Goal: Task Accomplishment & Management: Complete application form

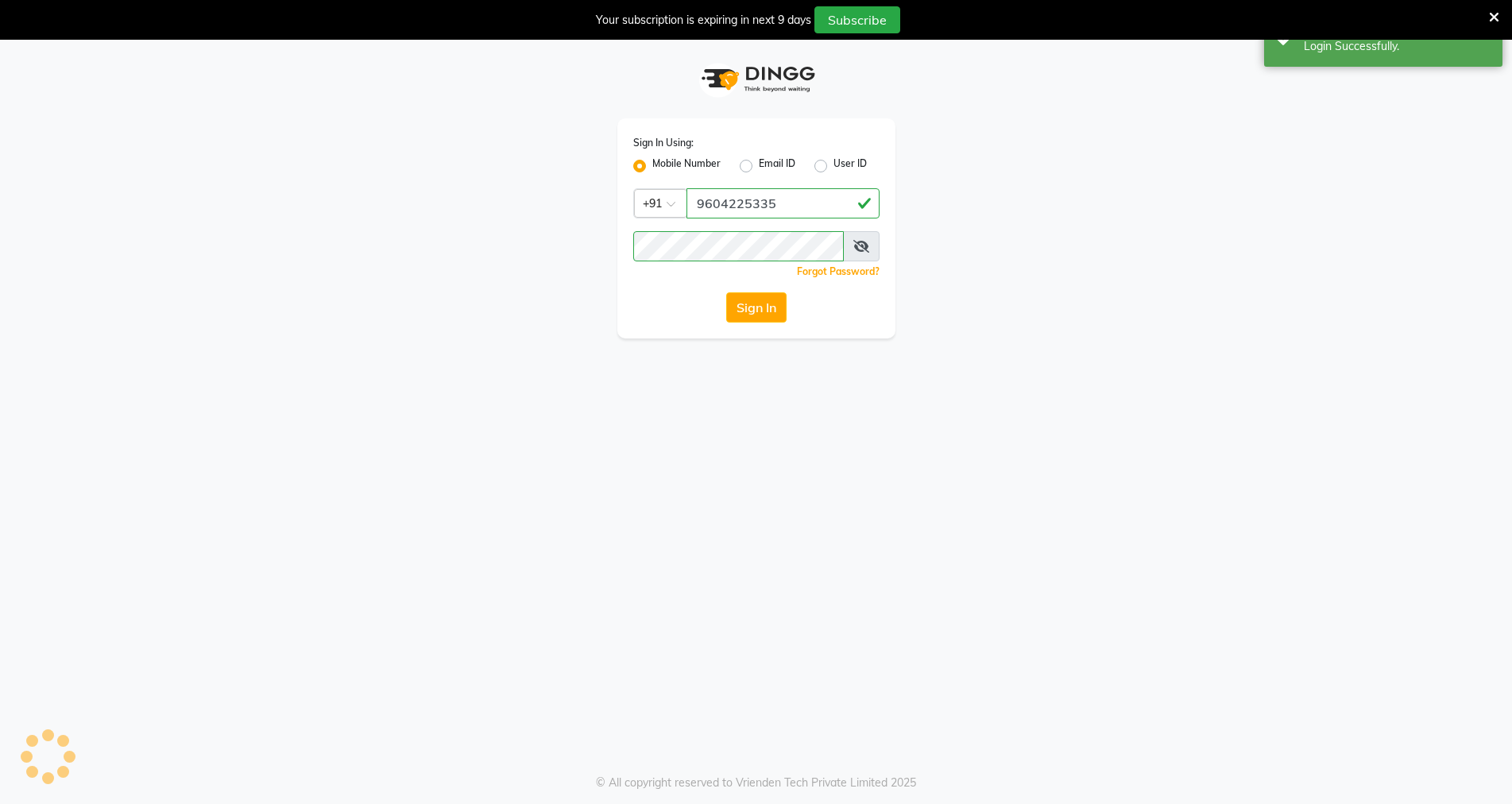
select select "service"
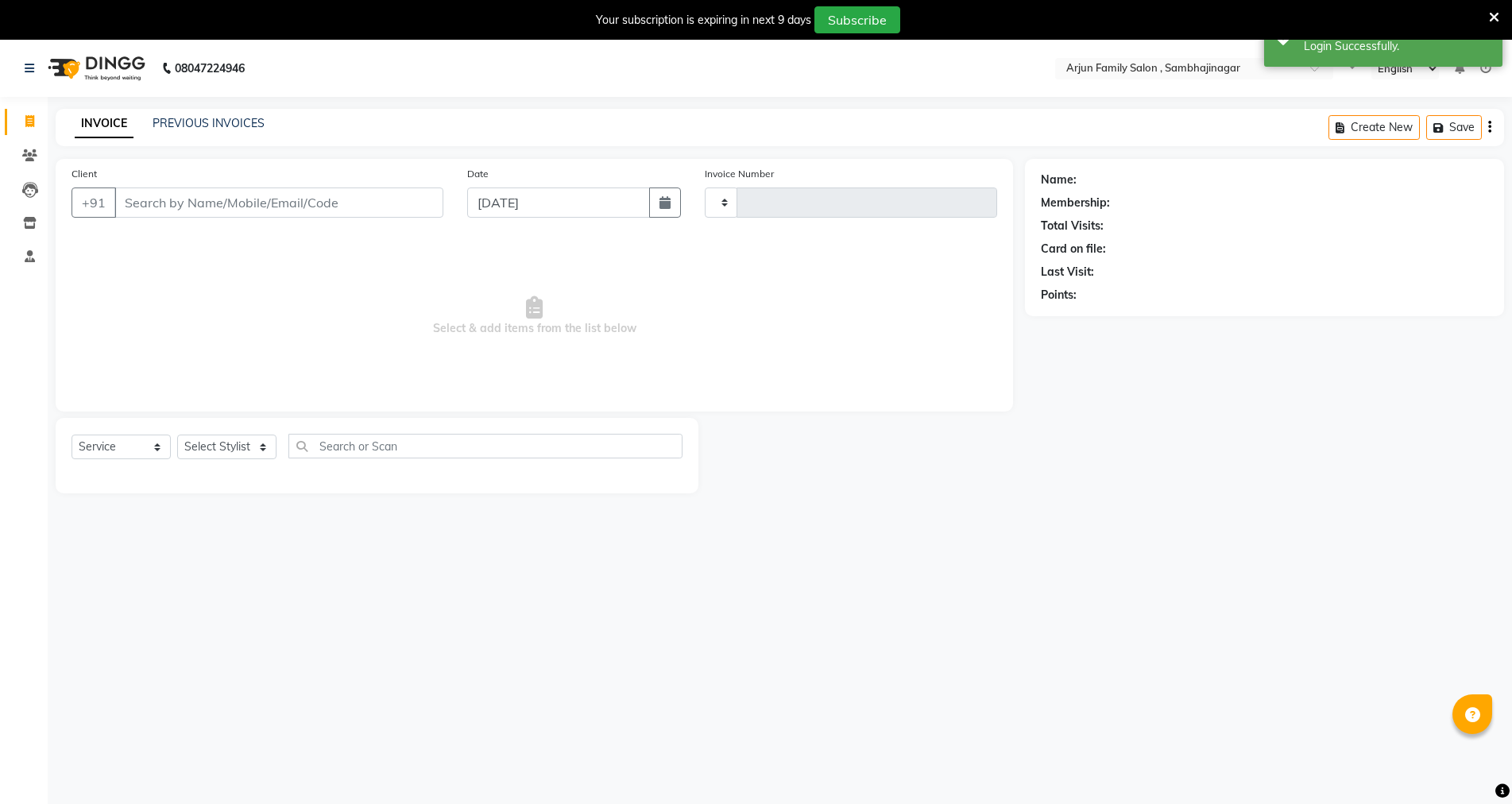
select select "en"
type input "3822"
select select "6947"
click at [177, 196] on input "Client" at bounding box center [278, 202] width 329 height 30
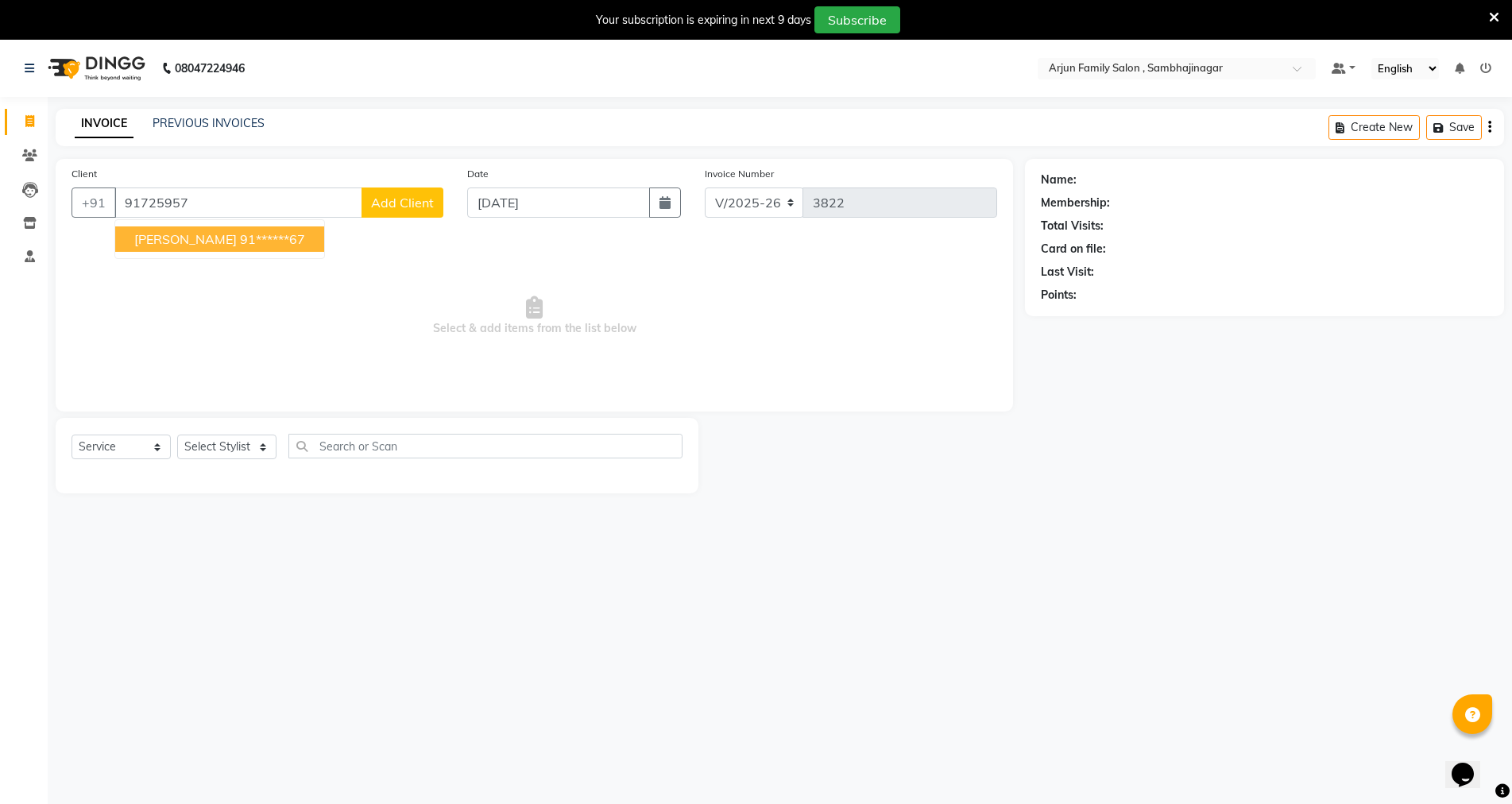
click at [188, 233] on span "[PERSON_NAME]" at bounding box center [185, 238] width 102 height 16
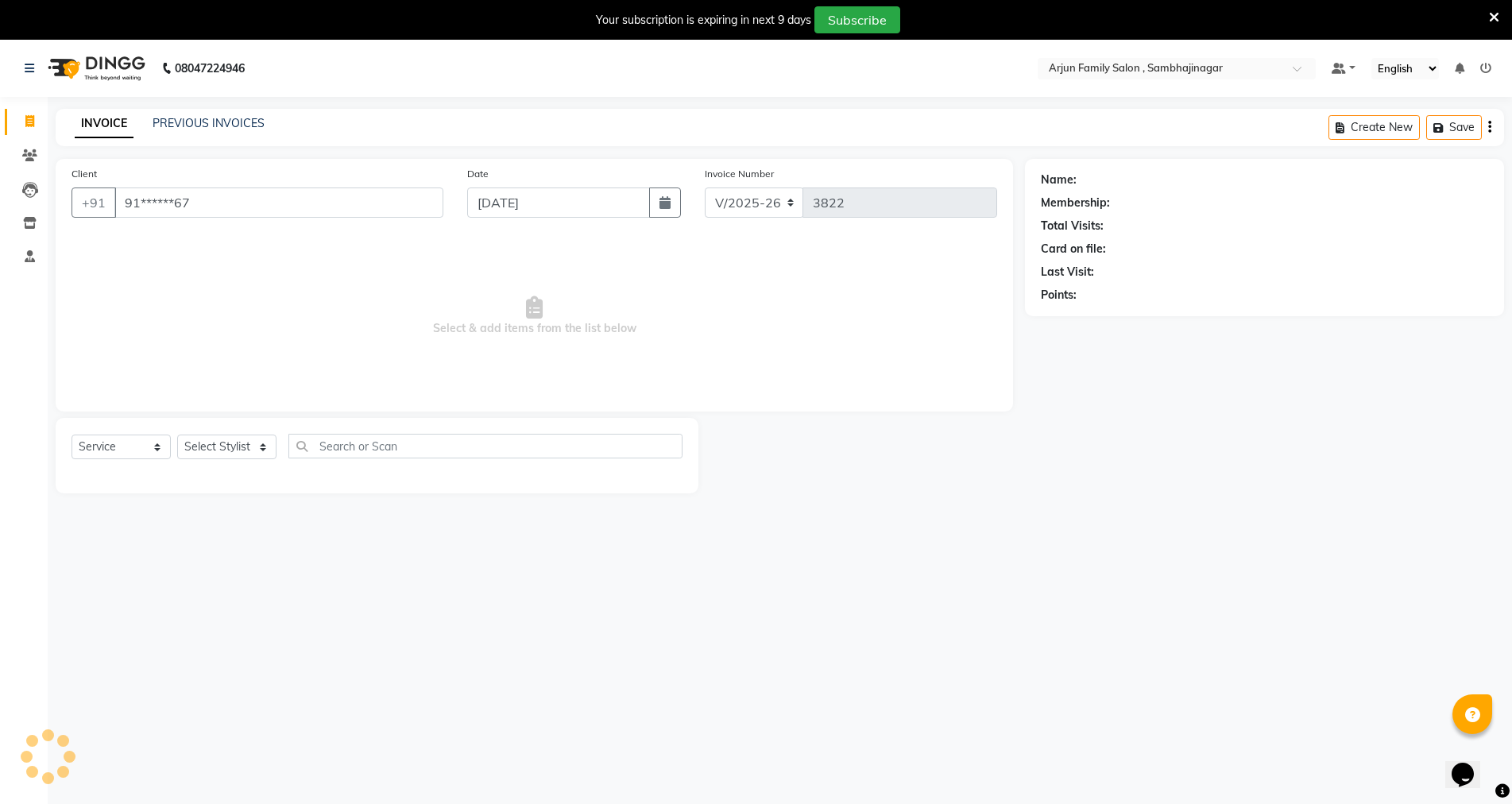
type input "91******67"
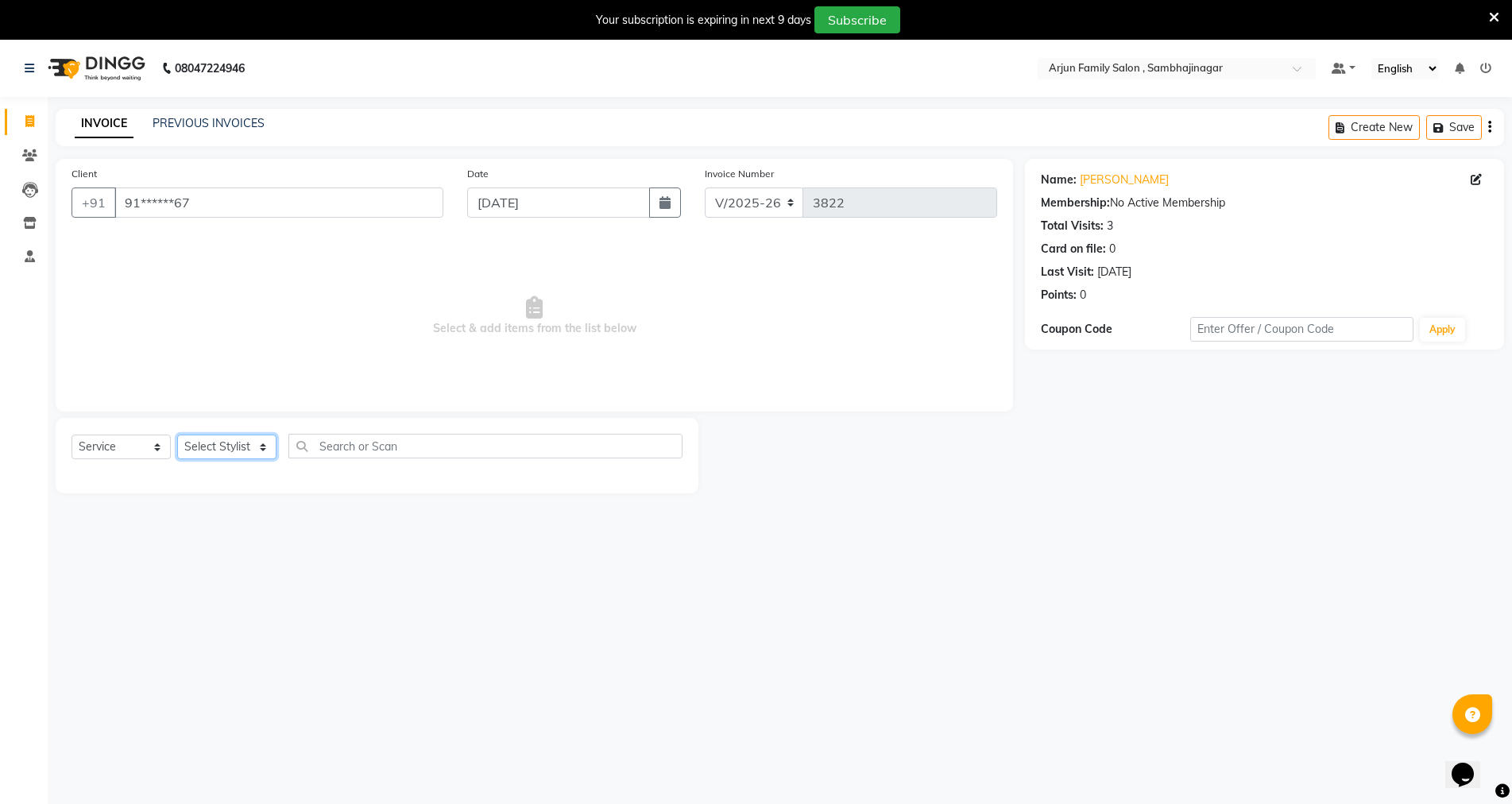
click at [217, 440] on select "Select Stylist arjun [PERSON_NAME] [PERSON_NAME] [PERSON_NAME] [PERSON_NAME]" at bounding box center [227, 446] width 99 height 24
select select "83793"
click at [177, 434] on select "Select Stylist arjun [PERSON_NAME] [PERSON_NAME] [PERSON_NAME] [PERSON_NAME]" at bounding box center [227, 446] width 99 height 24
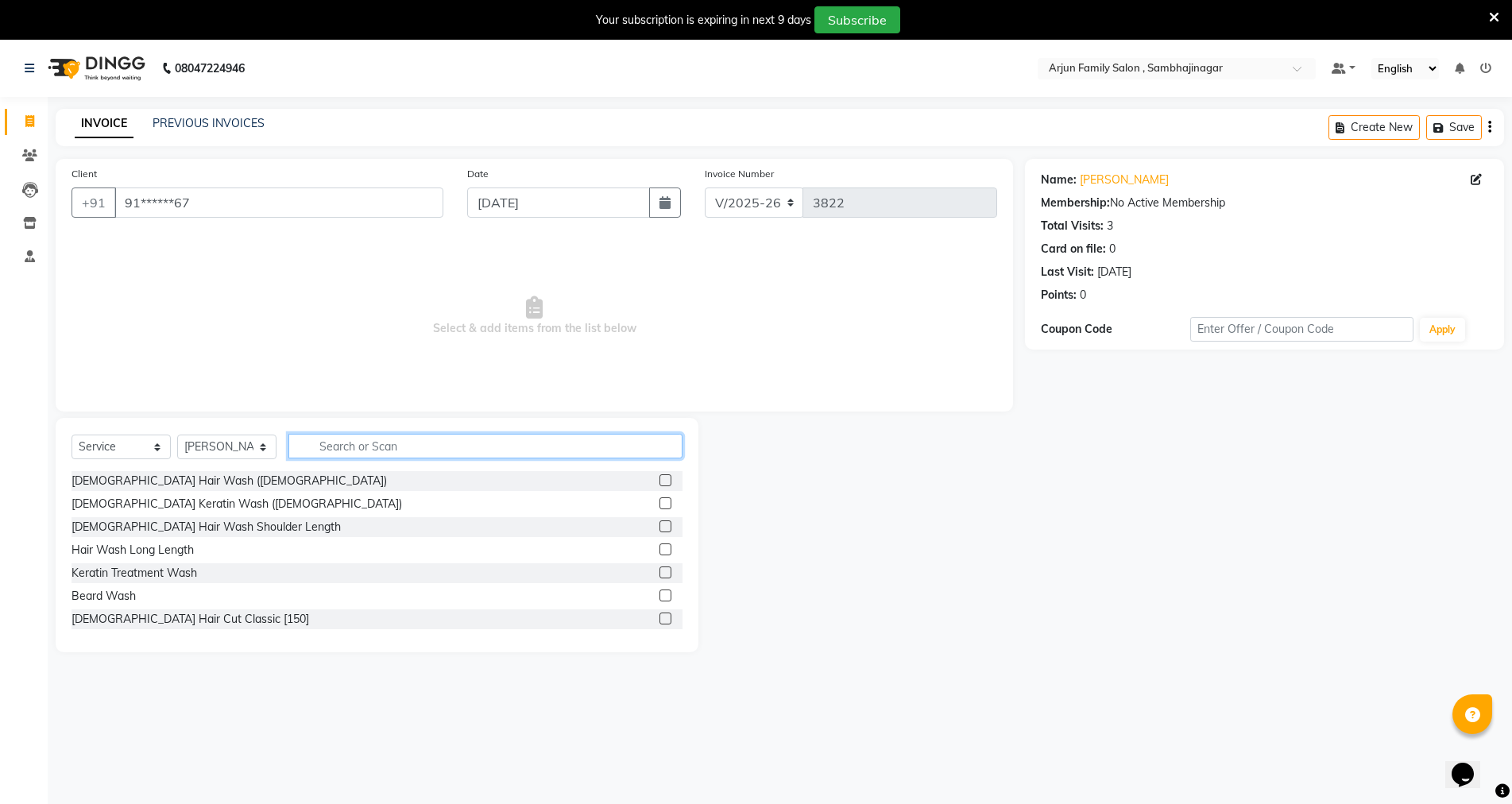
click at [438, 446] on input "text" at bounding box center [485, 445] width 394 height 24
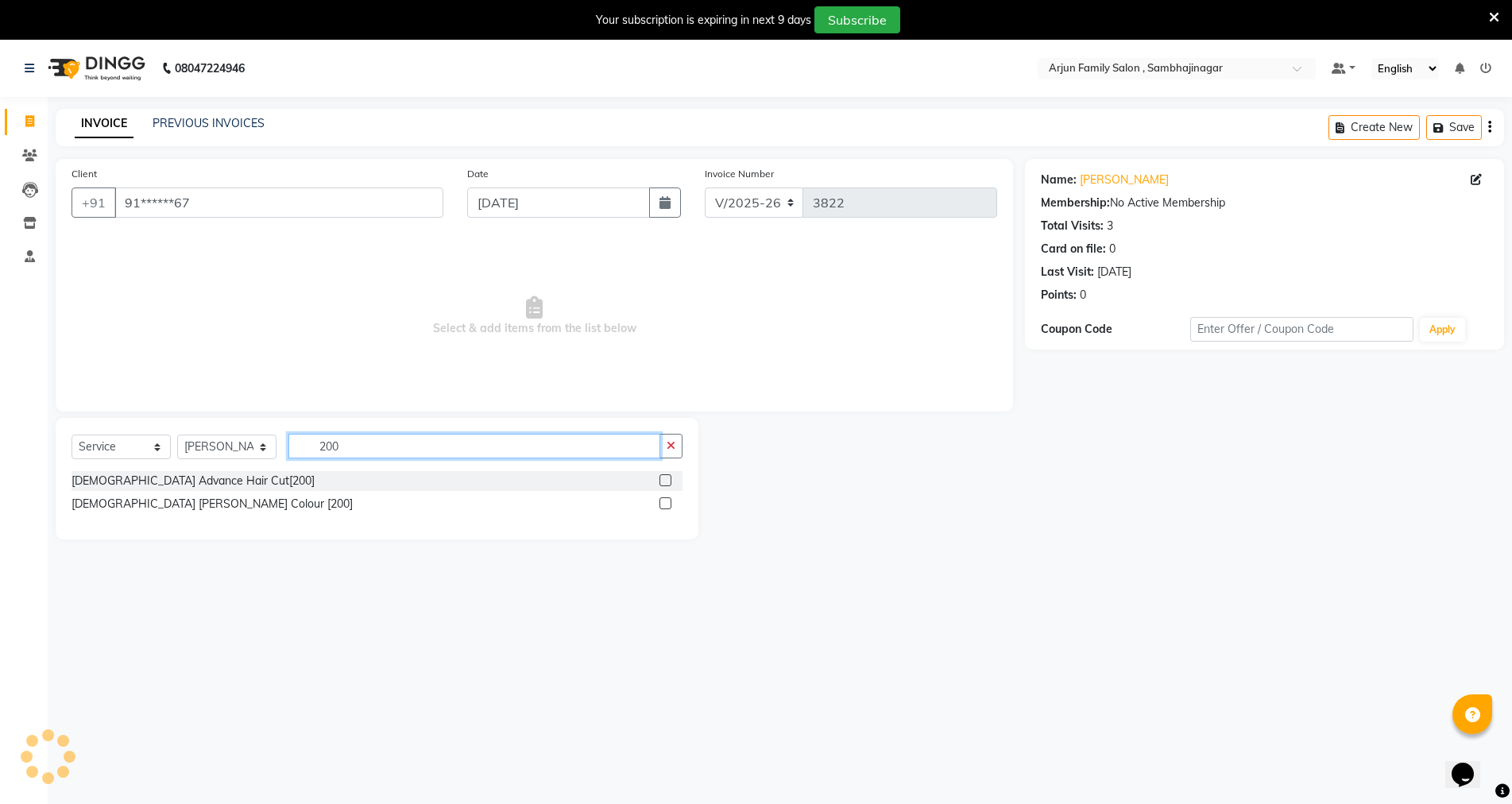
type input "200"
click at [662, 503] on label at bounding box center [665, 503] width 12 height 12
click at [662, 503] on input "checkbox" at bounding box center [664, 503] width 11 height 11
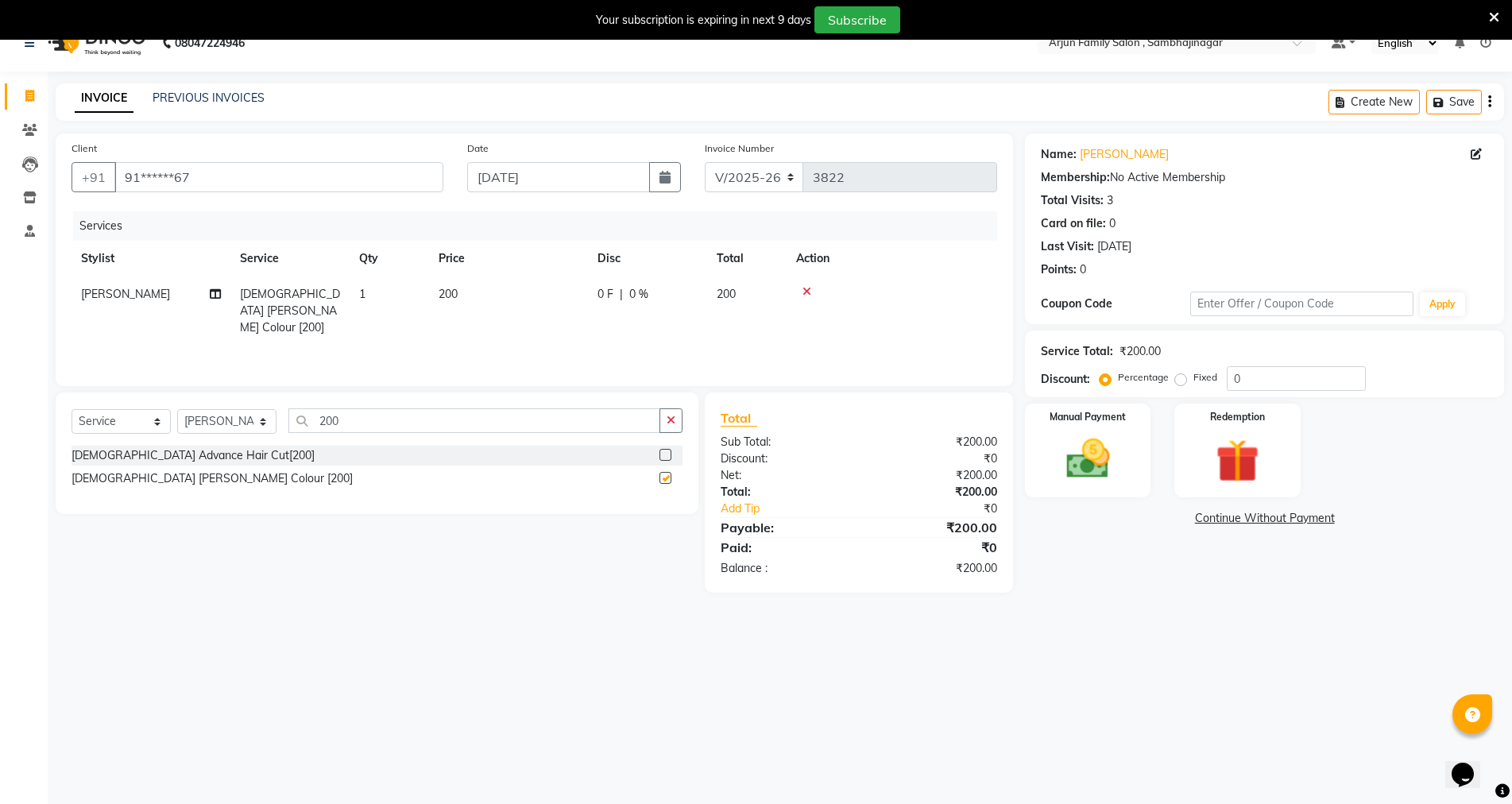
scroll to position [32, 0]
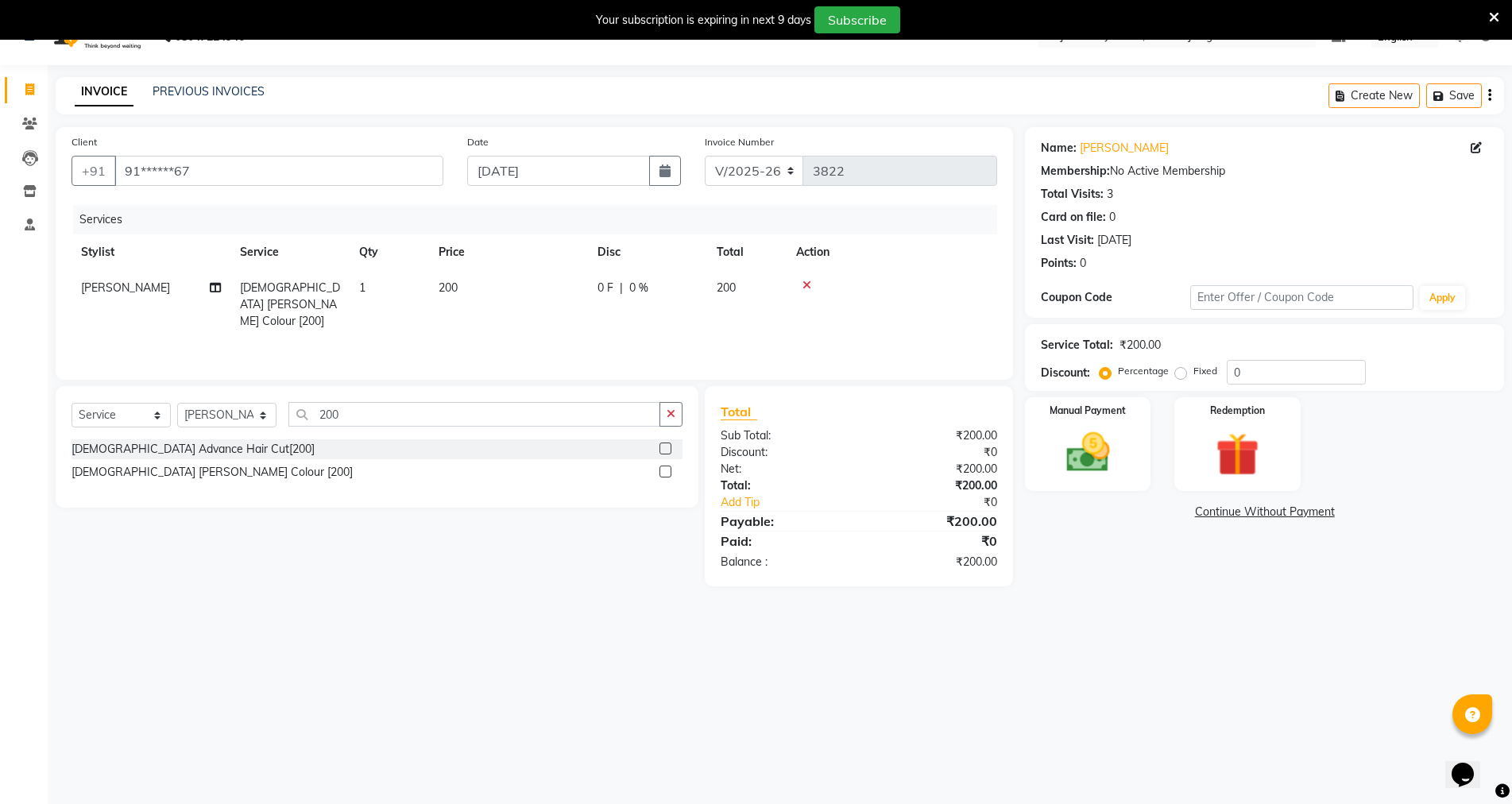
checkbox input "false"
click at [1084, 460] on img at bounding box center [1087, 452] width 73 height 52
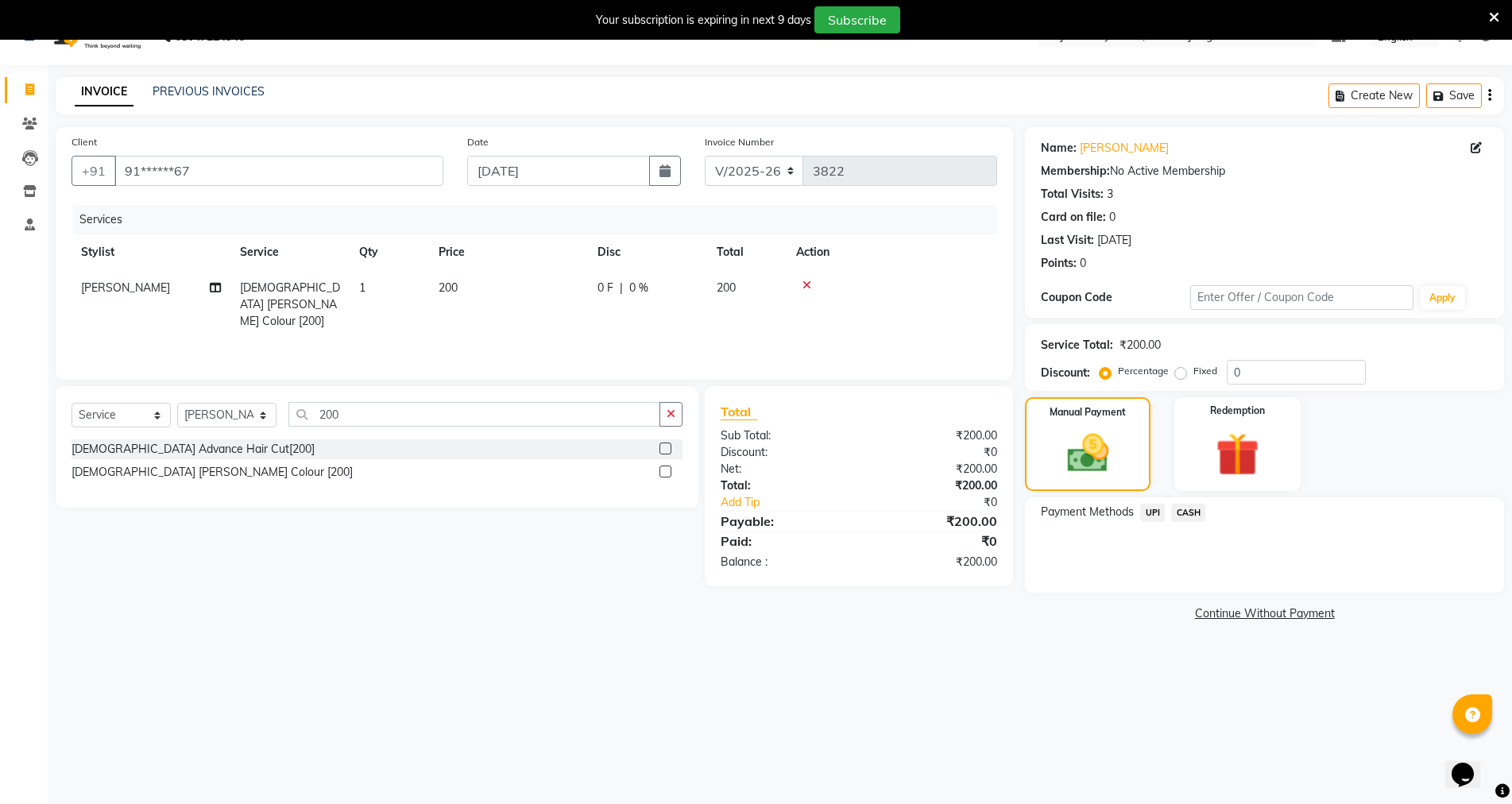
scroll to position [40, 0]
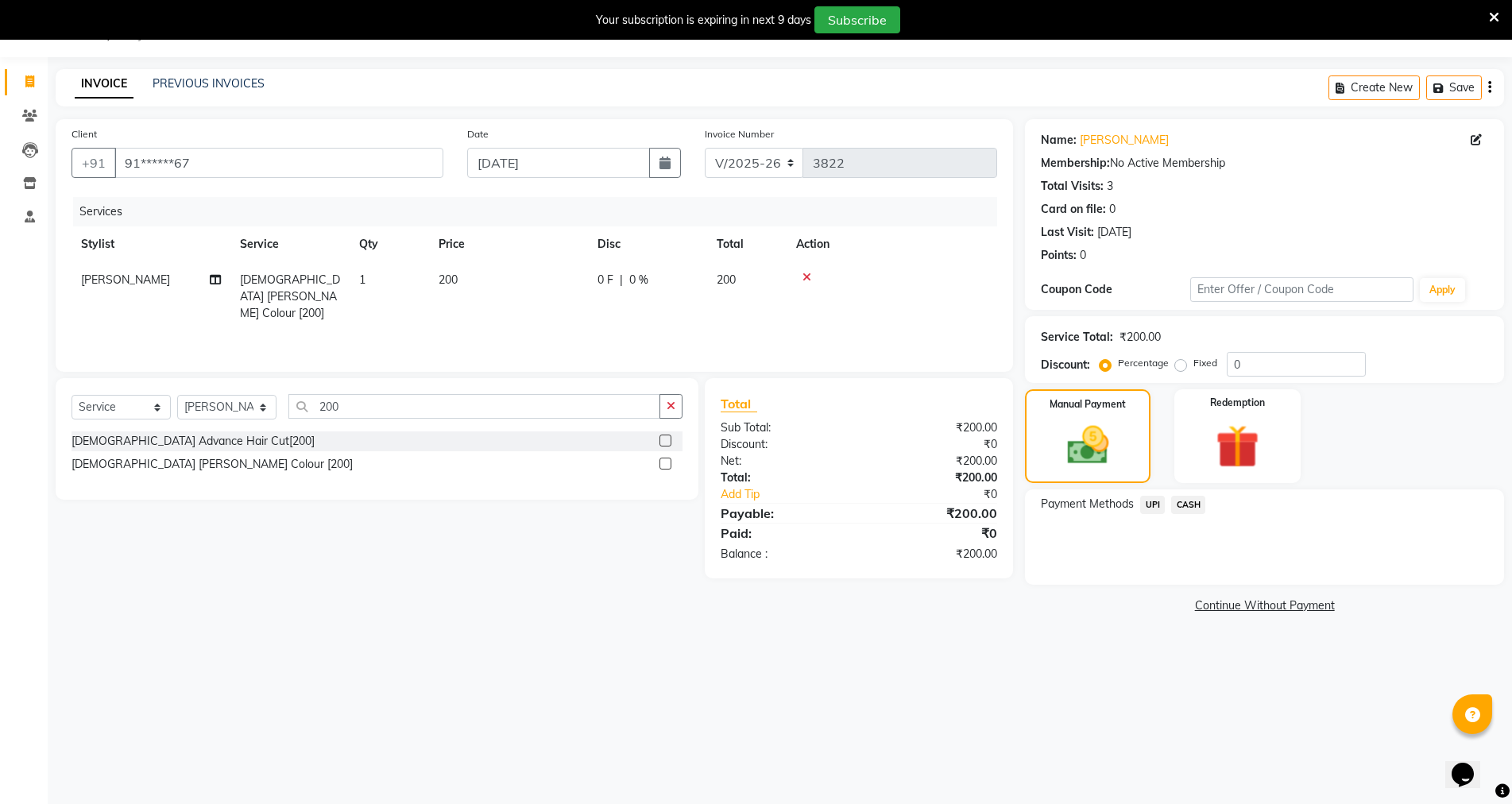
click at [1149, 508] on span "UPI" at bounding box center [1152, 504] width 24 height 18
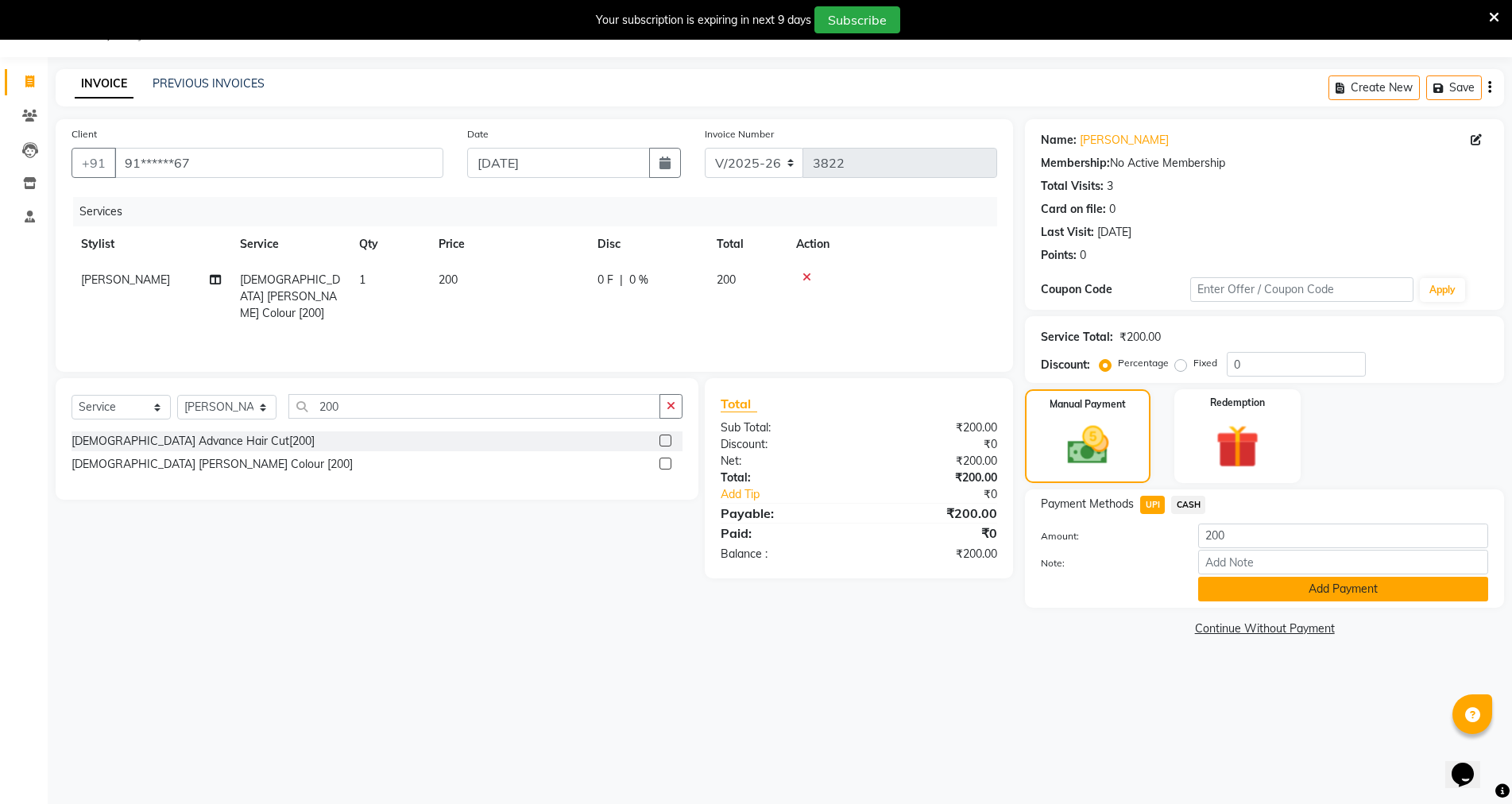
click at [1235, 593] on button "Add Payment" at bounding box center [1343, 588] width 290 height 24
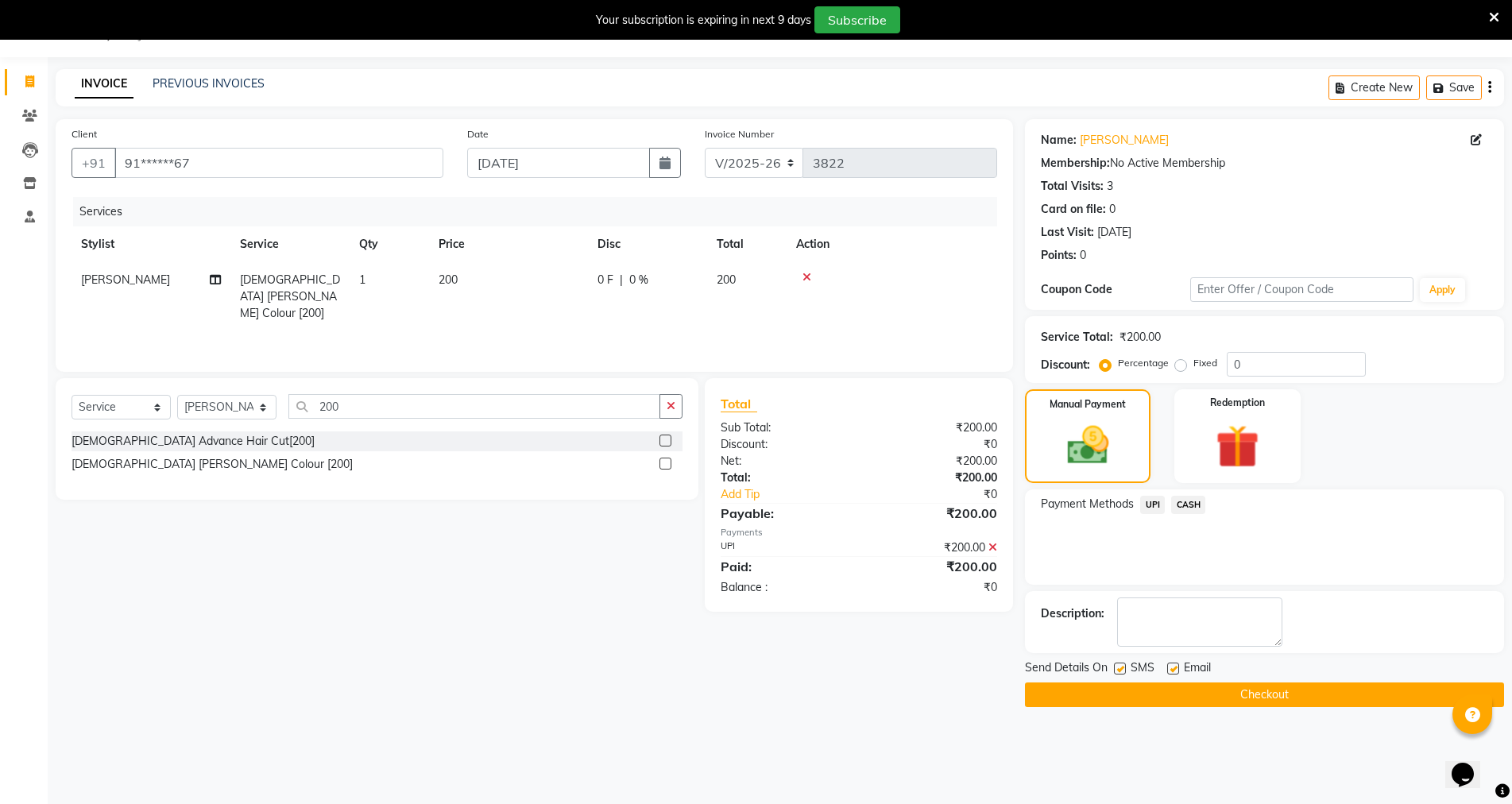
click at [1213, 695] on button "Checkout" at bounding box center [1265, 694] width 479 height 24
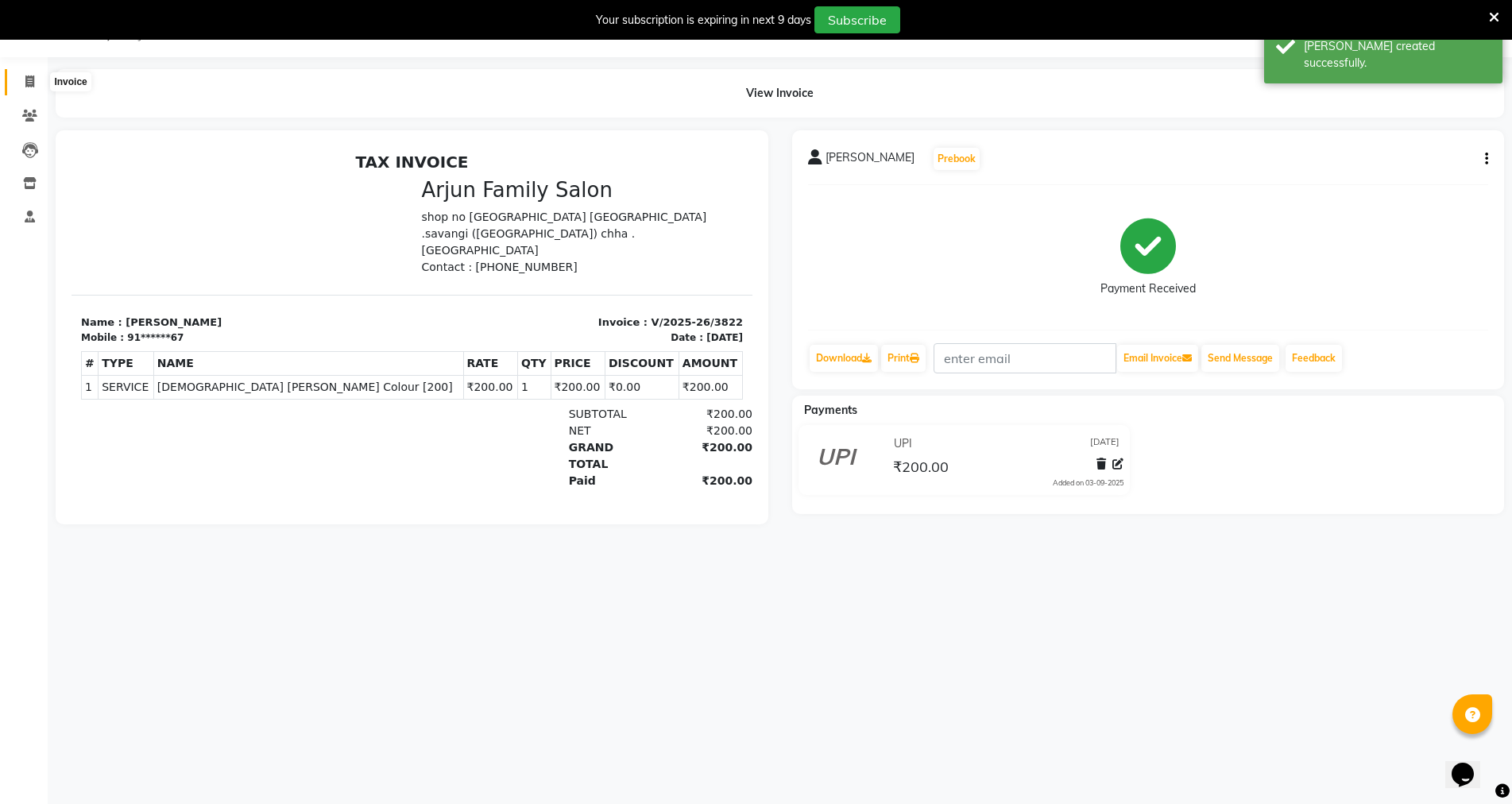
click at [31, 76] on icon at bounding box center [29, 82] width 9 height 12
select select "service"
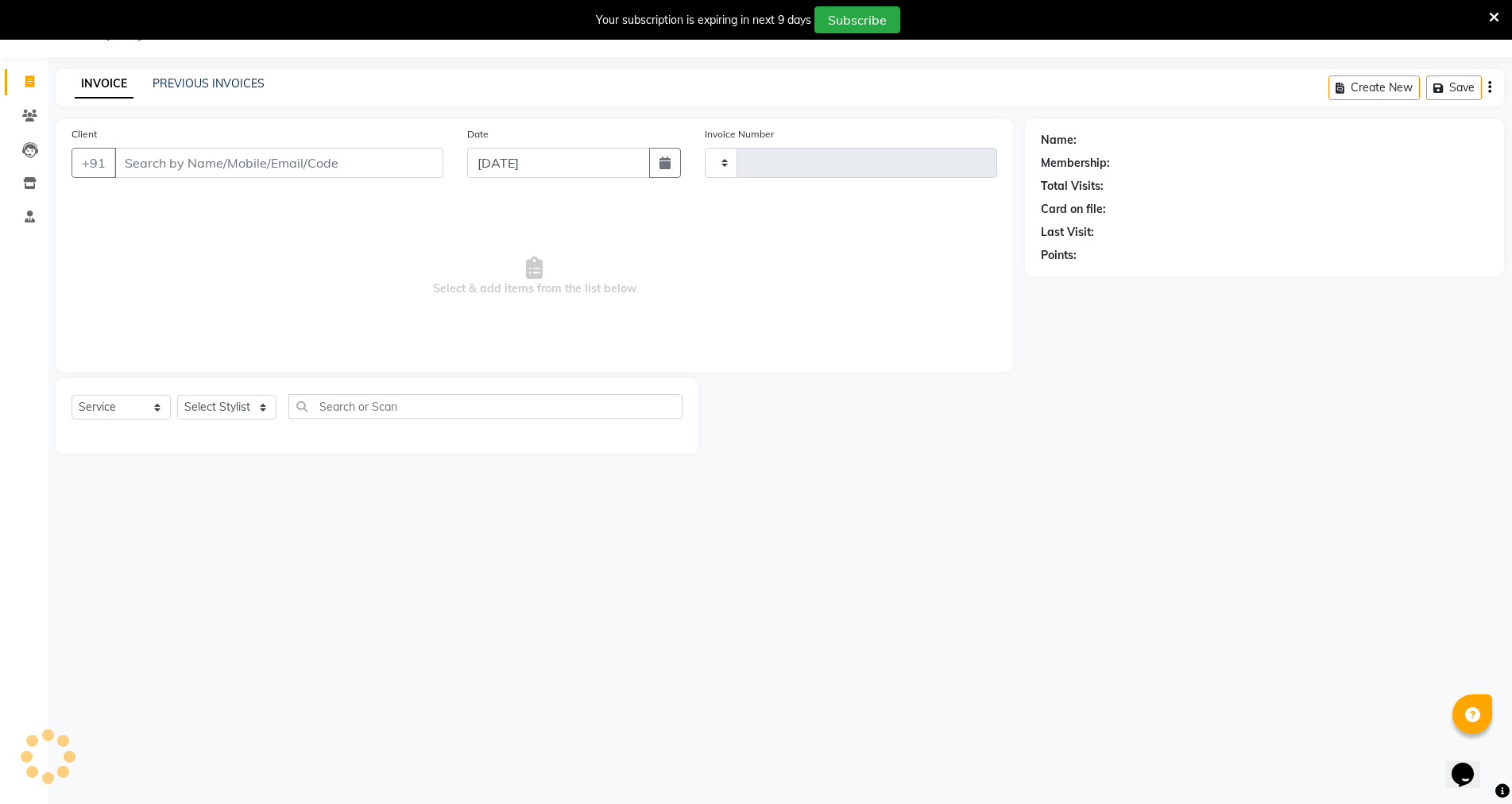
type input "3823"
select select "6947"
type input "9"
type input "7306039626"
click at [397, 162] on span "Add Client" at bounding box center [402, 163] width 62 height 16
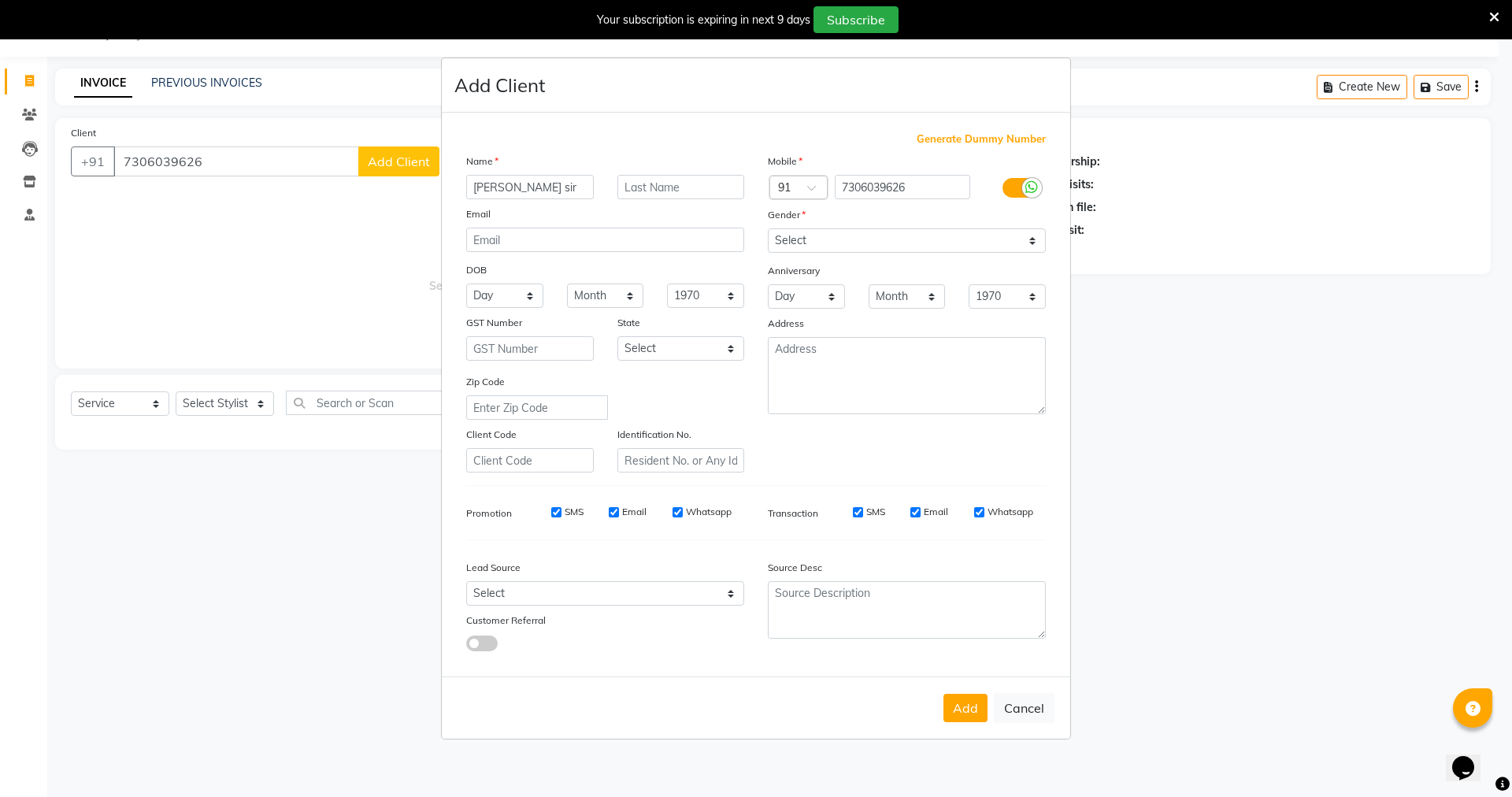
type input "[PERSON_NAME] sir"
click at [892, 237] on select "Select [DEMOGRAPHIC_DATA] [DEMOGRAPHIC_DATA] Other Prefer Not To Say" at bounding box center [907, 240] width 278 height 24
select select "[DEMOGRAPHIC_DATA]"
click at [768, 229] on select "Select [DEMOGRAPHIC_DATA] [DEMOGRAPHIC_DATA] Other Prefer Not To Say" at bounding box center [907, 240] width 278 height 24
drag, startPoint x: 953, startPoint y: 703, endPoint x: 922, endPoint y: 658, distance: 54.6
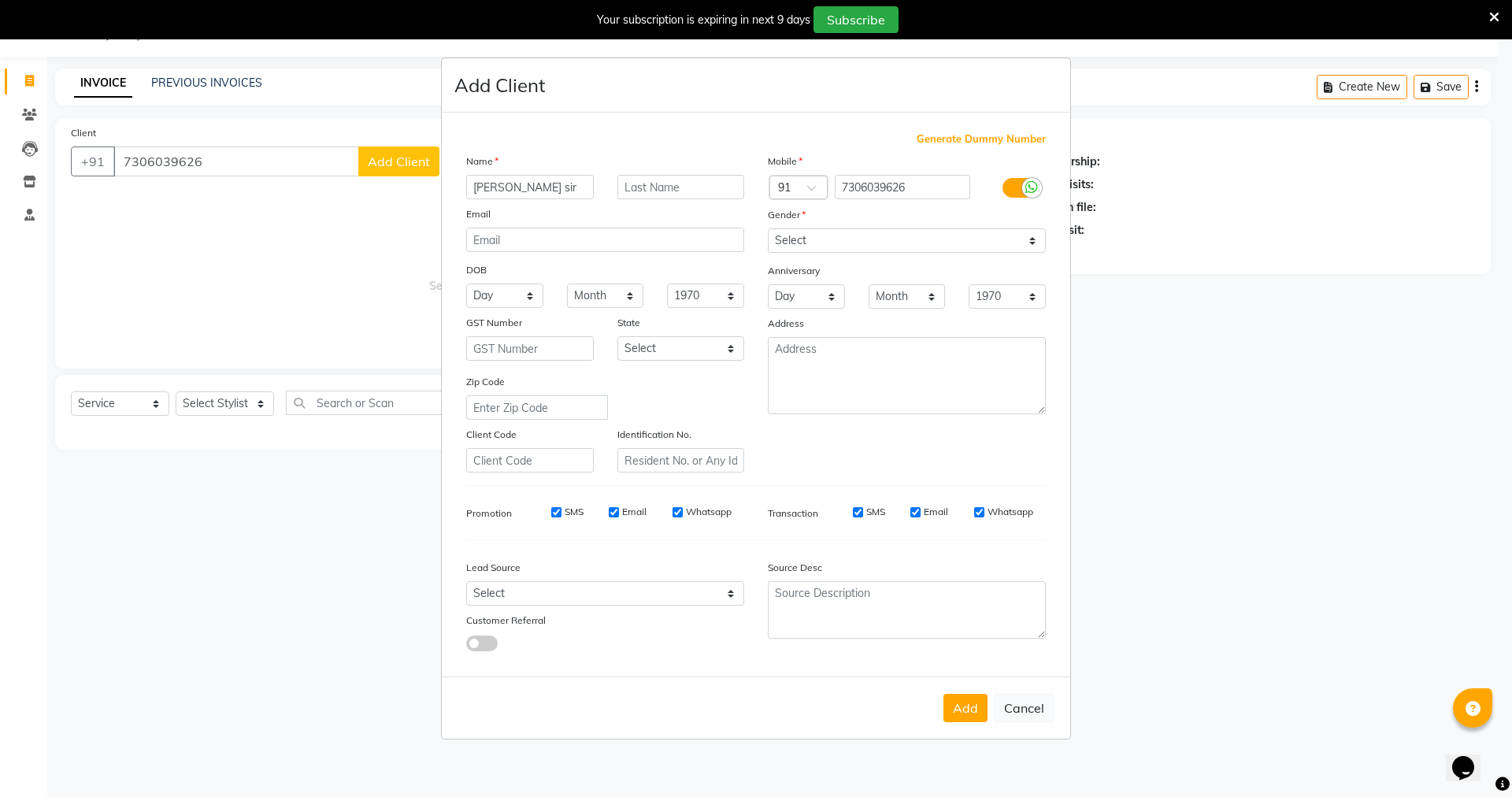
click at [954, 703] on button "Add" at bounding box center [965, 707] width 44 height 28
type input "73******26"
select select
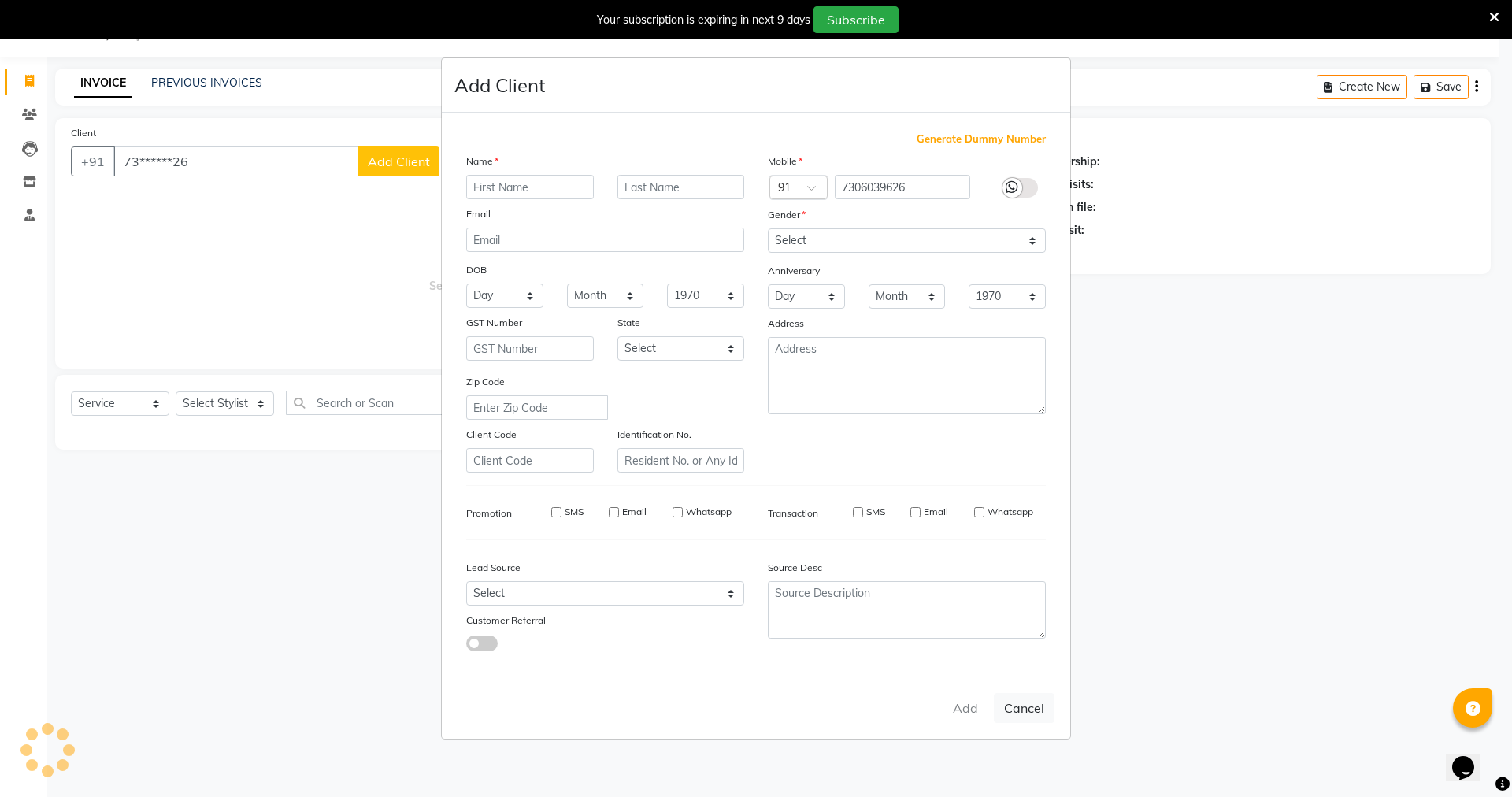
select select
checkbox input "false"
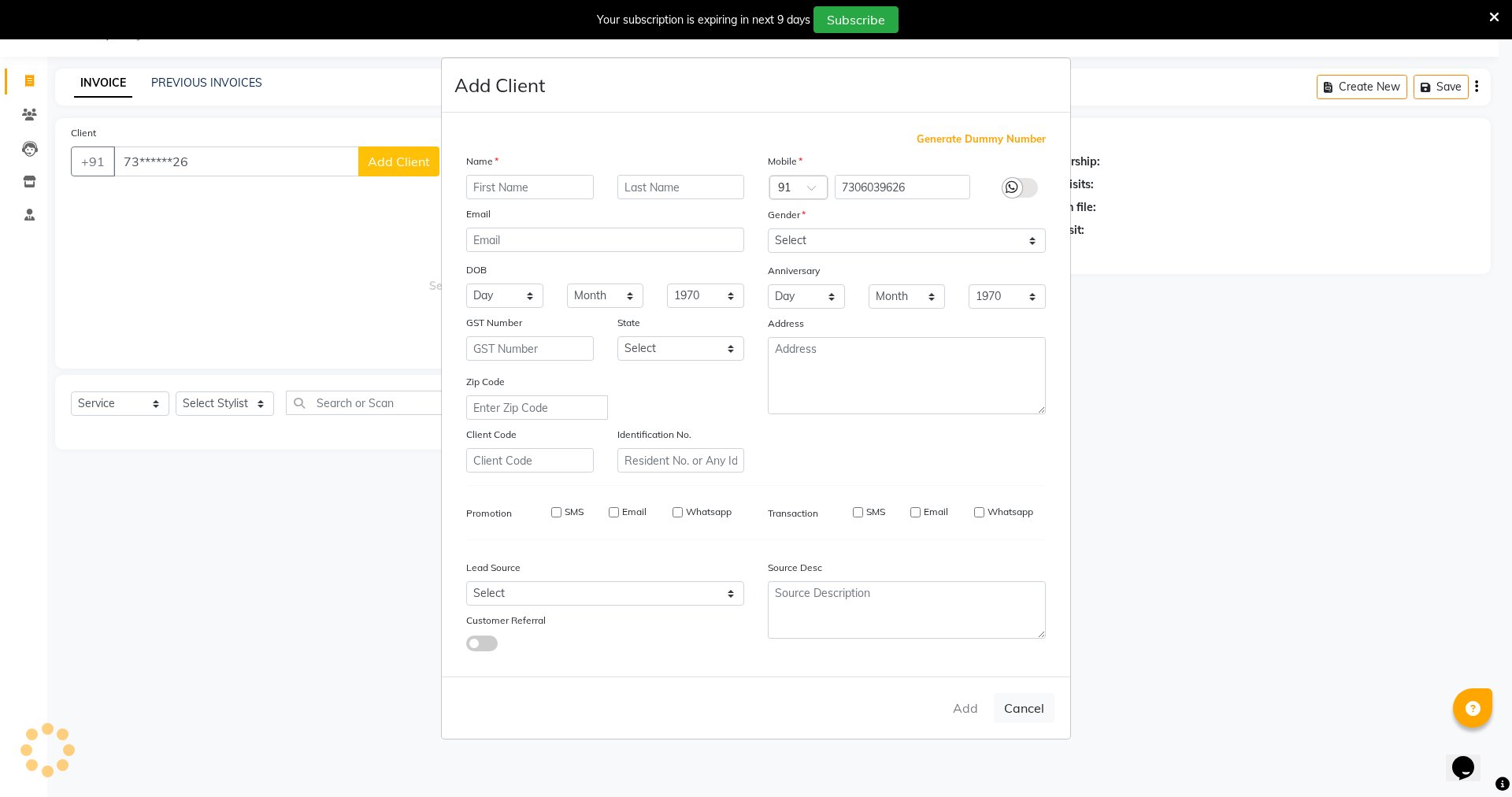
checkbox input "false"
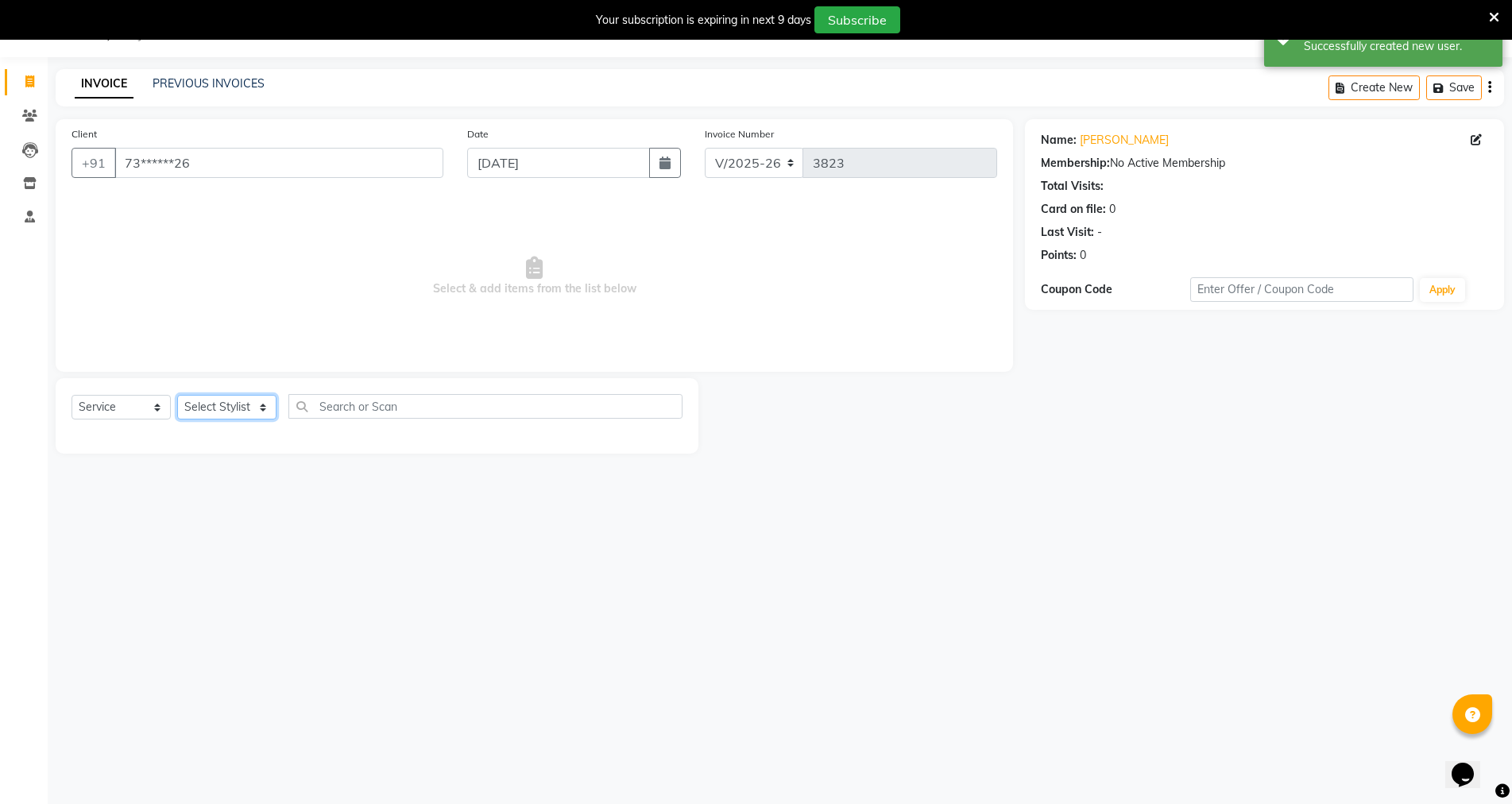
click at [267, 404] on select "Select Stylist arjun [PERSON_NAME] [PERSON_NAME] [PERSON_NAME] [PERSON_NAME]" at bounding box center [227, 407] width 99 height 24
select select "84506"
click at [177, 395] on select "Select Stylist arjun [PERSON_NAME] [PERSON_NAME] [PERSON_NAME] [PERSON_NAME]" at bounding box center [227, 407] width 99 height 24
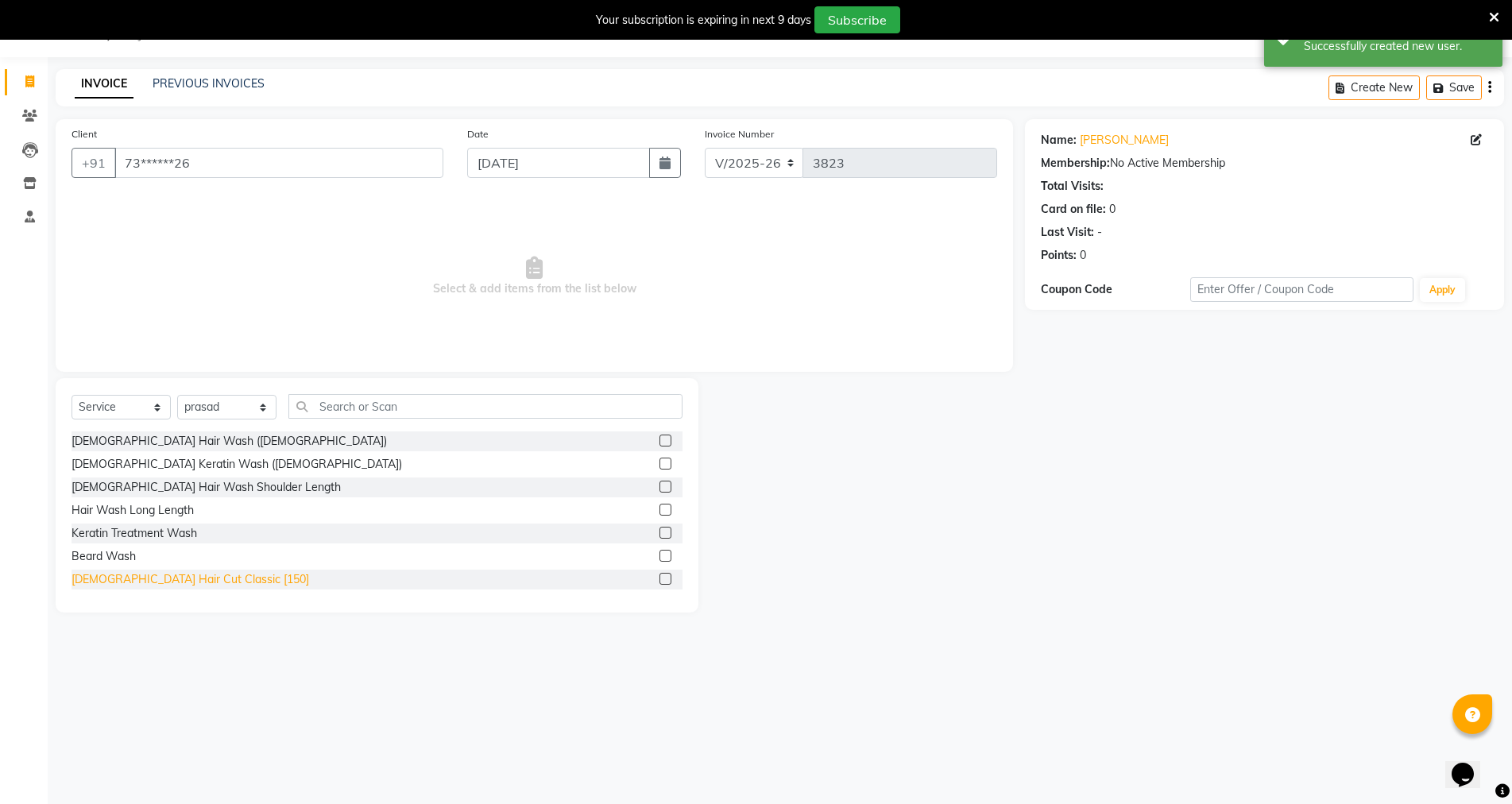
click at [151, 580] on div "[DEMOGRAPHIC_DATA] Hair Cut Classic [150]" at bounding box center [190, 579] width 238 height 17
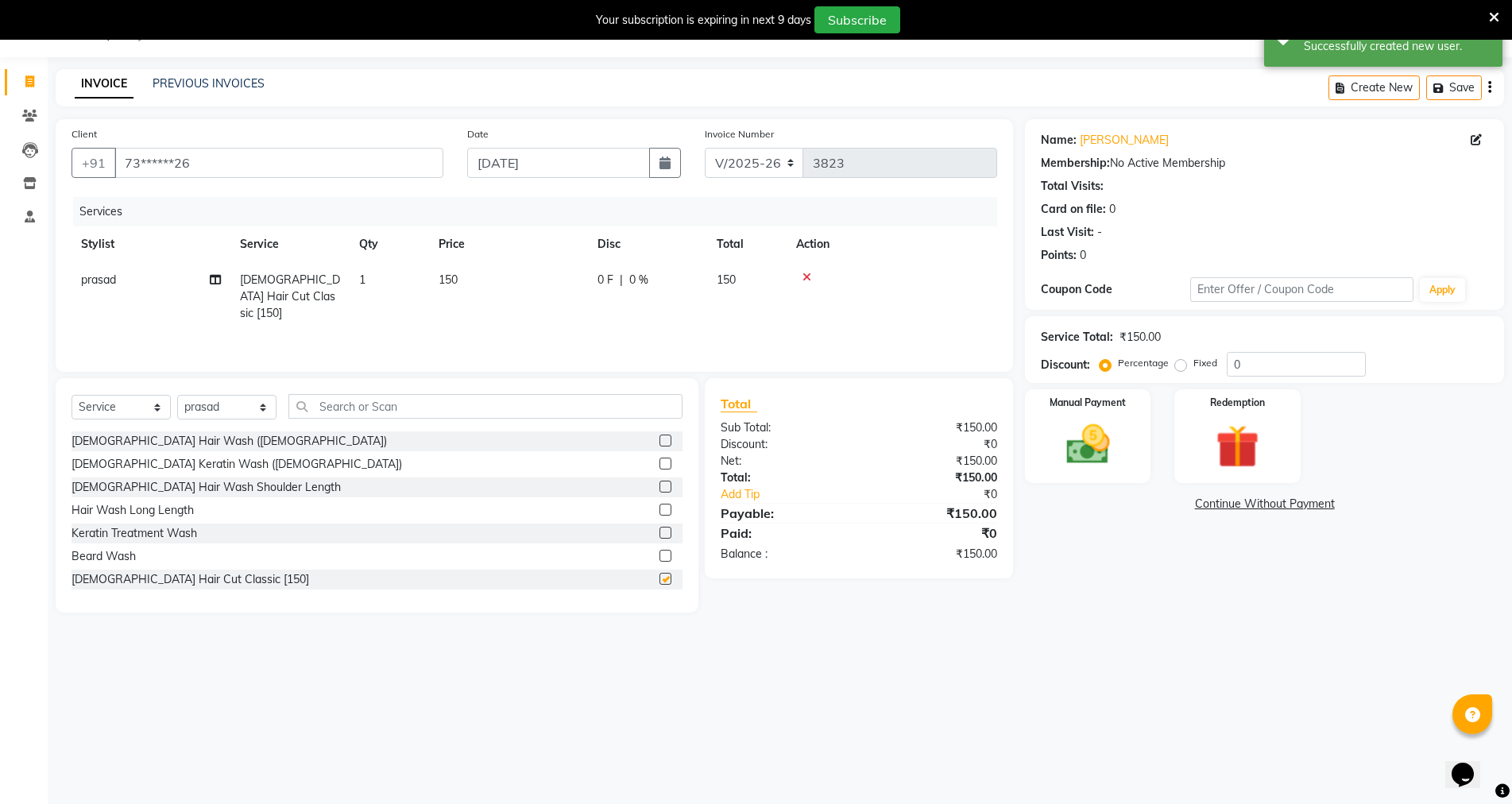
checkbox input "false"
click at [1064, 433] on img at bounding box center [1087, 444] width 73 height 52
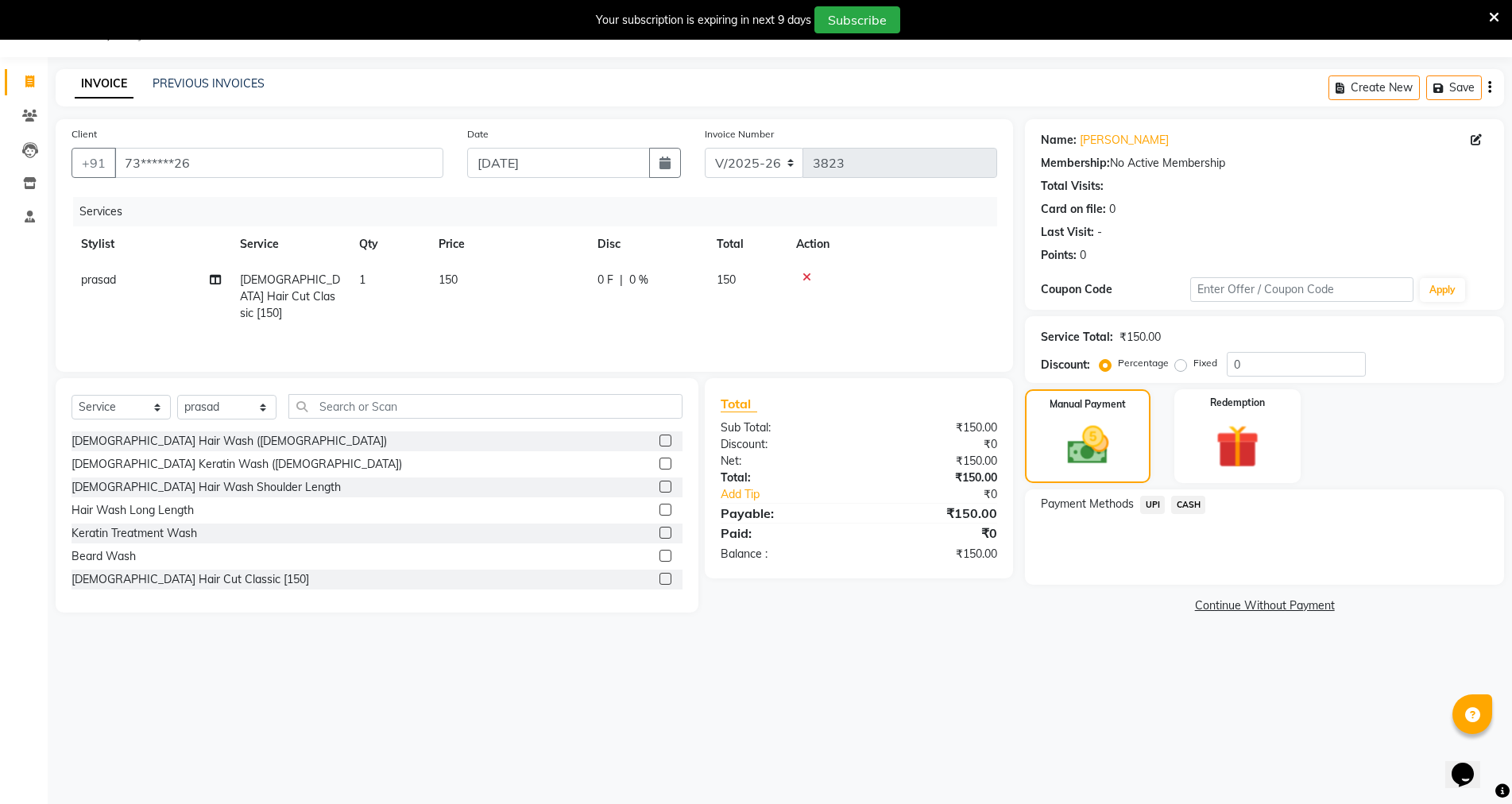
click at [1176, 503] on span "CASH" at bounding box center [1188, 504] width 34 height 18
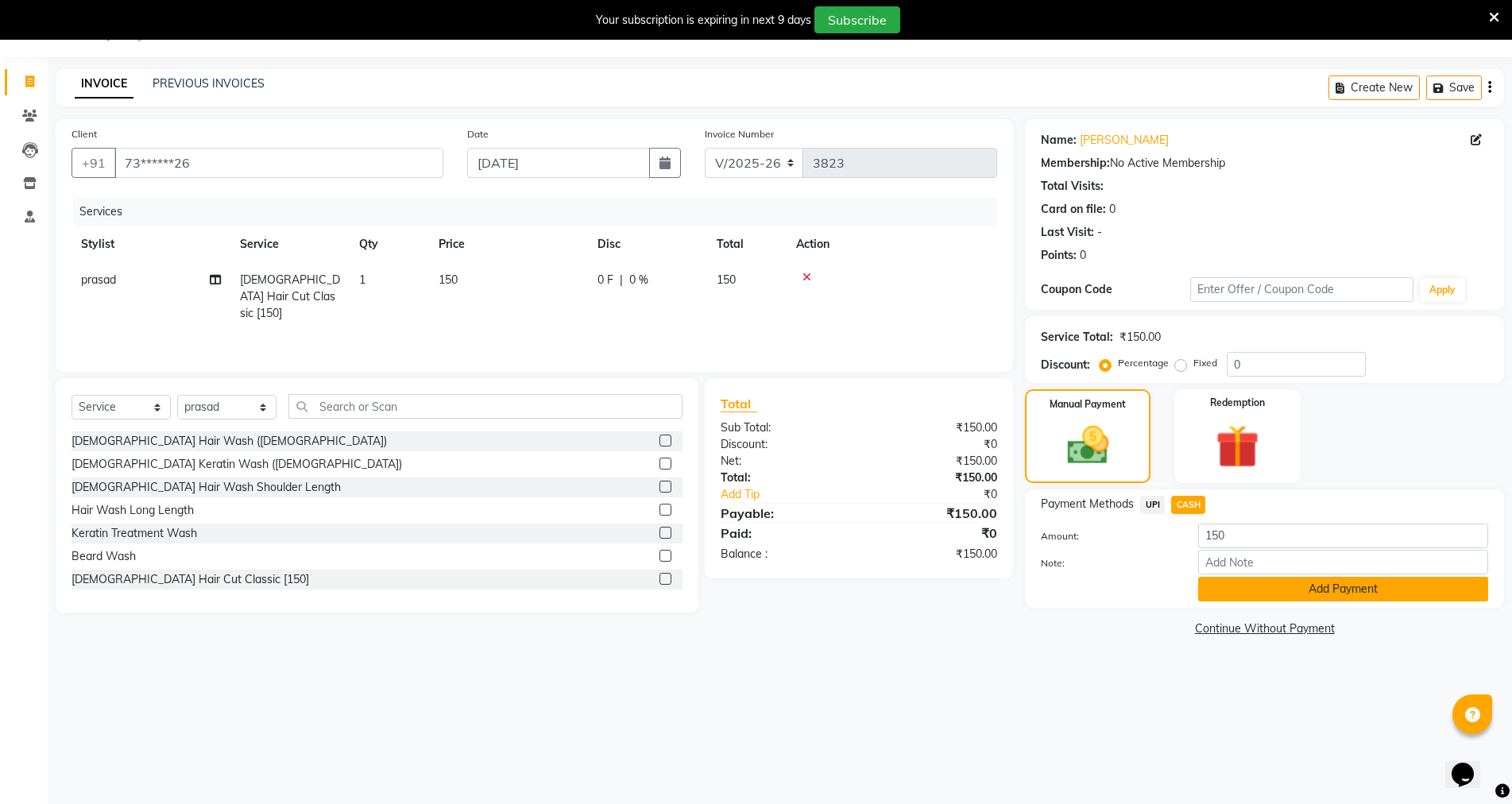
click at [1245, 593] on button "Add Payment" at bounding box center [1343, 588] width 290 height 24
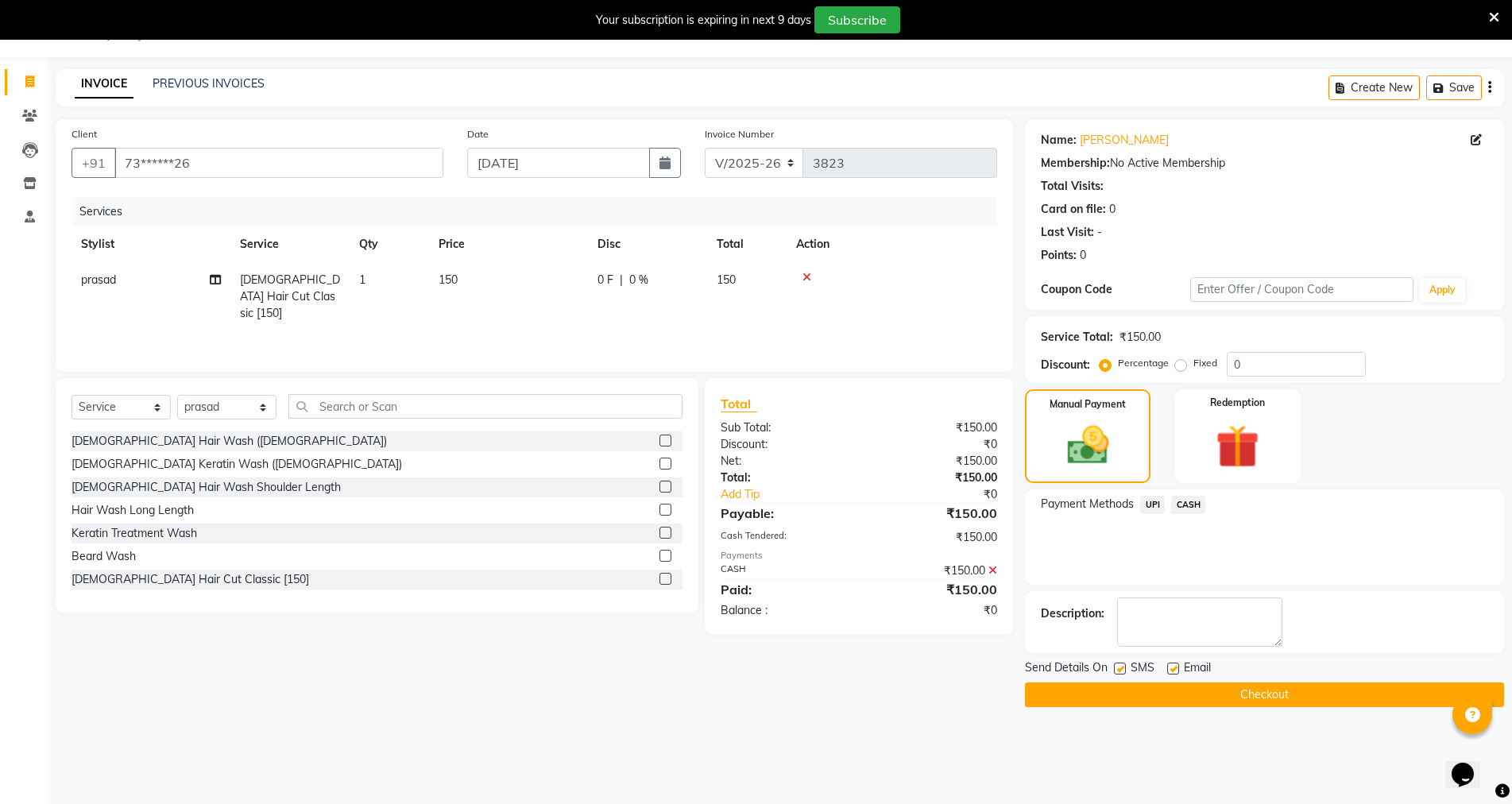
click at [1283, 703] on button "Checkout" at bounding box center [1265, 694] width 479 height 24
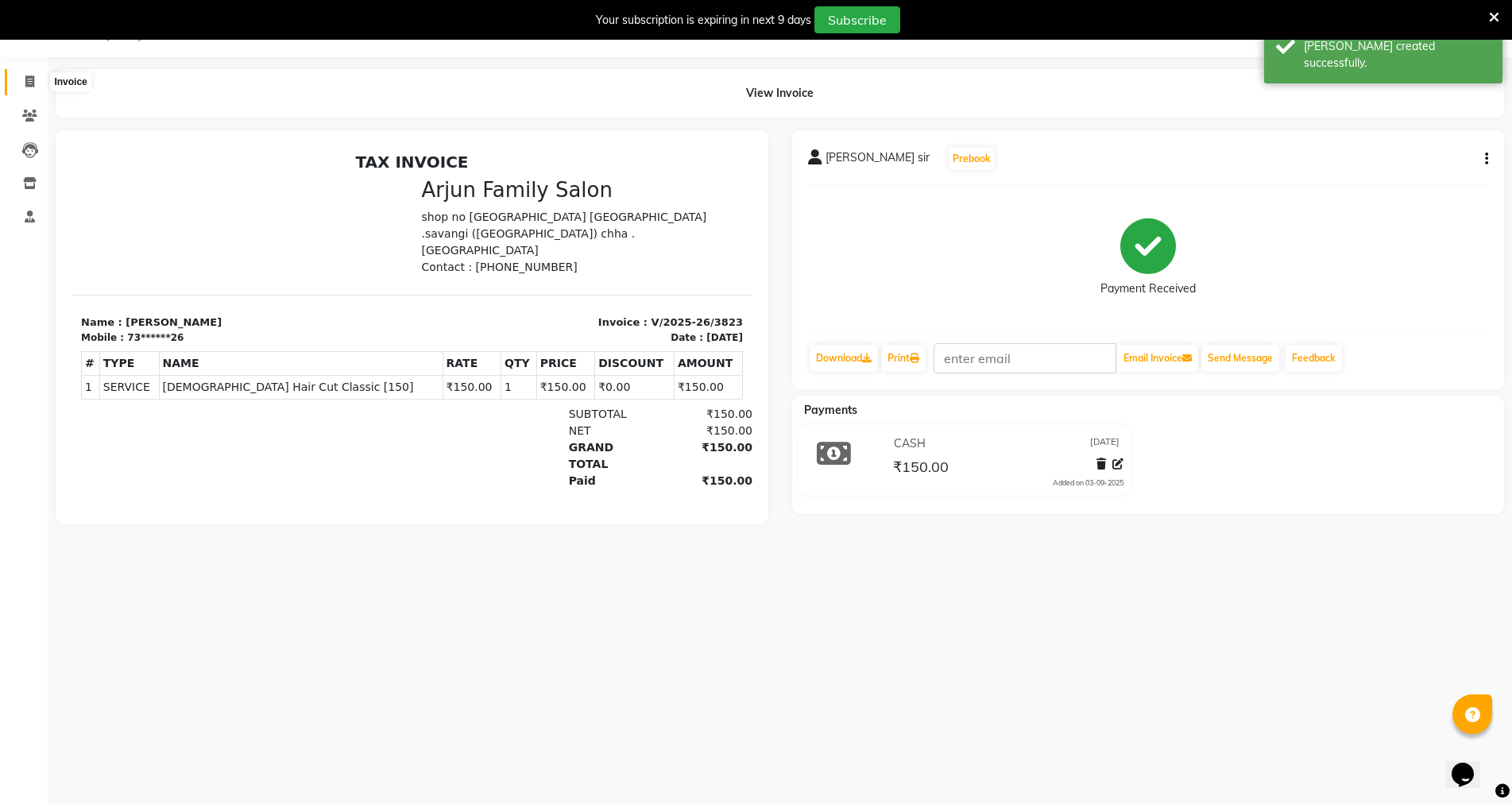
click at [33, 84] on icon at bounding box center [29, 82] width 9 height 12
select select "service"
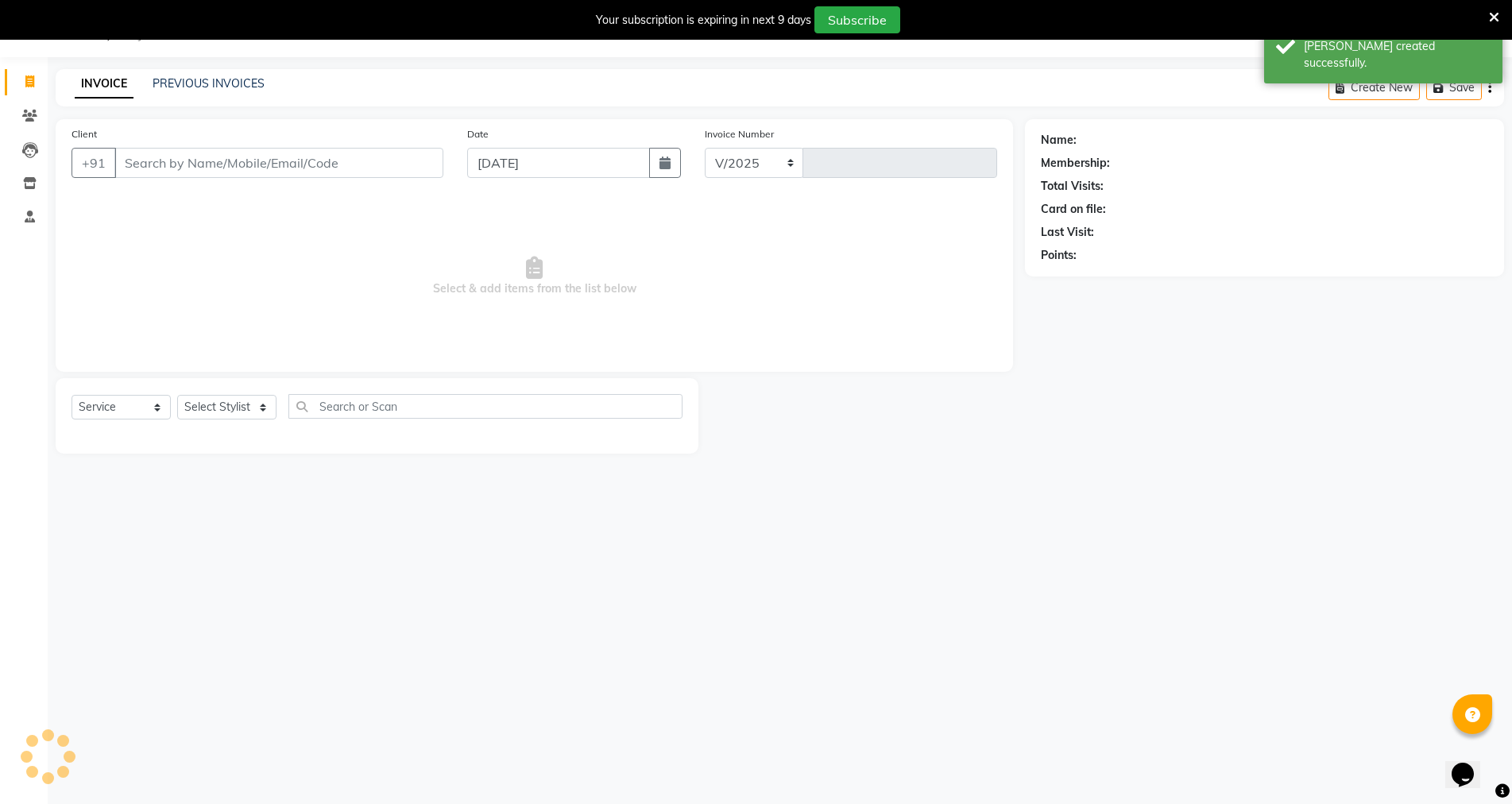
select select "6947"
type input "3824"
click at [215, 178] on div "Client +91" at bounding box center [257, 158] width 395 height 65
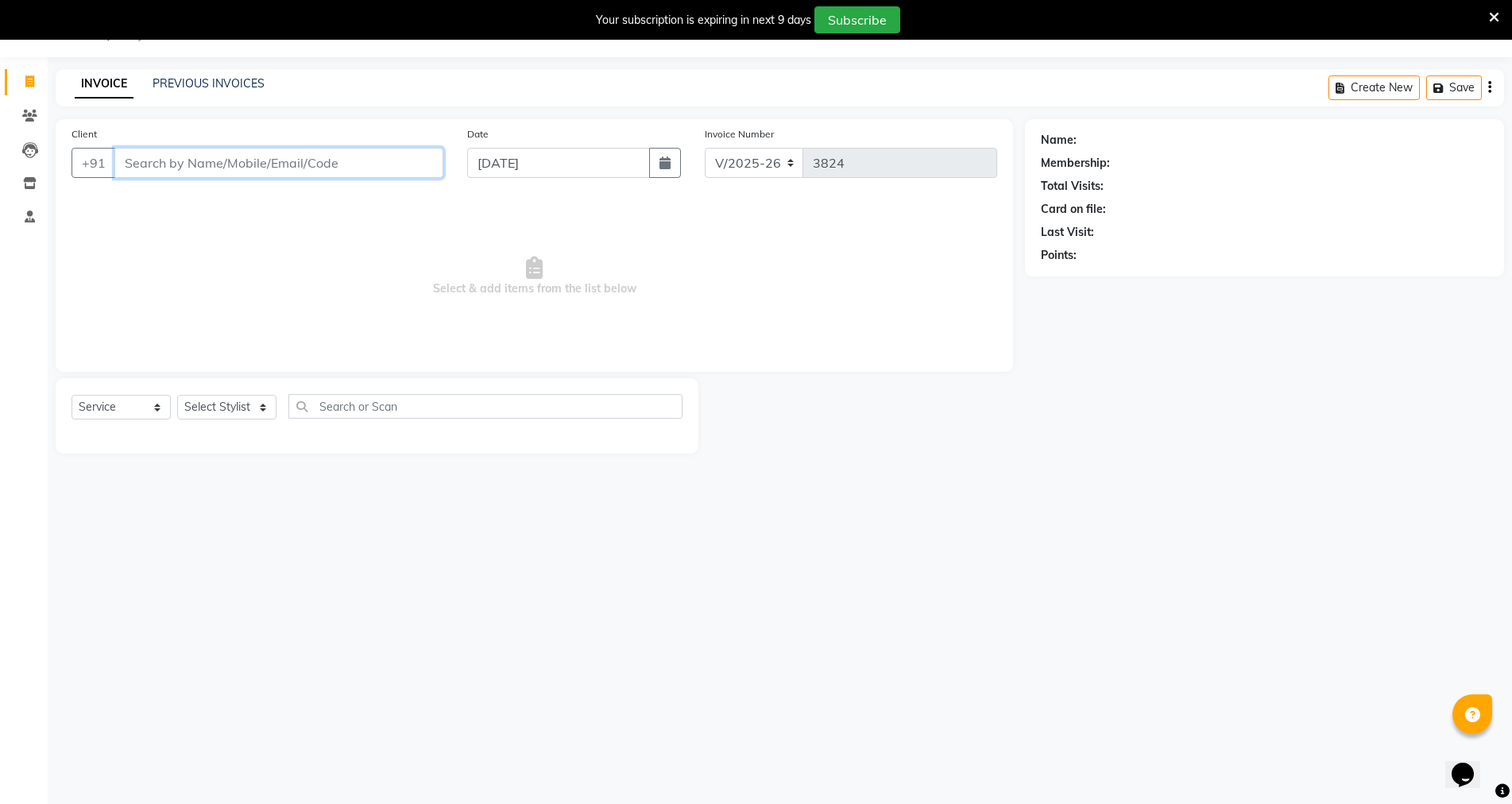
click at [244, 160] on input "Client" at bounding box center [278, 163] width 329 height 30
type input "9511748600"
click at [390, 164] on span "Add Client" at bounding box center [402, 163] width 62 height 16
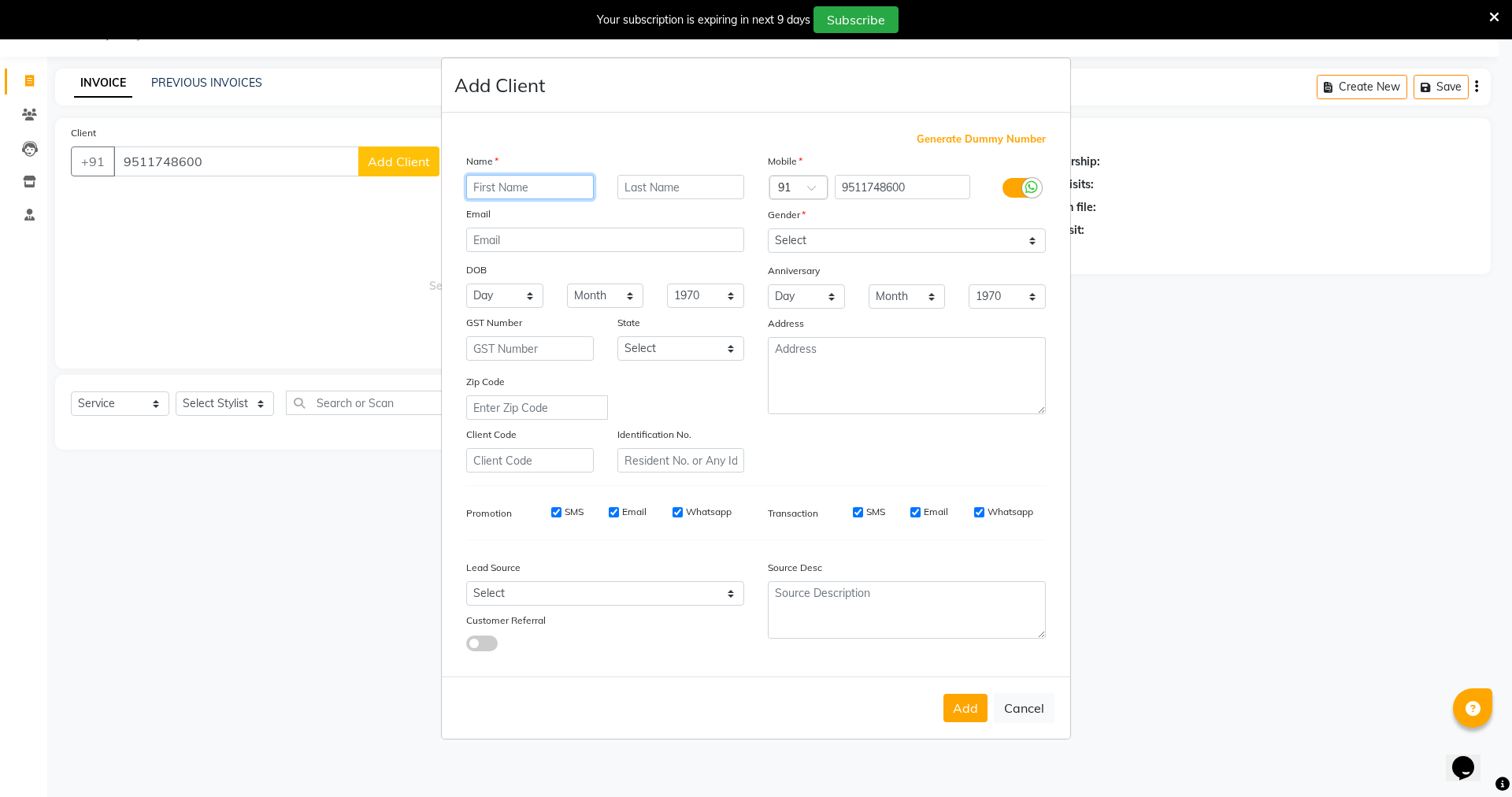
click at [498, 193] on input "text" at bounding box center [530, 186] width 127 height 24
type input "[PERSON_NAME] sir"
click at [875, 230] on div "Mobile Country Code × 91 9511748600 Gender Select [DEMOGRAPHIC_DATA] [DEMOGRAPH…" at bounding box center [906, 312] width 301 height 319
click at [852, 243] on select "Select [DEMOGRAPHIC_DATA] [DEMOGRAPHIC_DATA] Other Prefer Not To Say" at bounding box center [907, 240] width 278 height 24
select select "[DEMOGRAPHIC_DATA]"
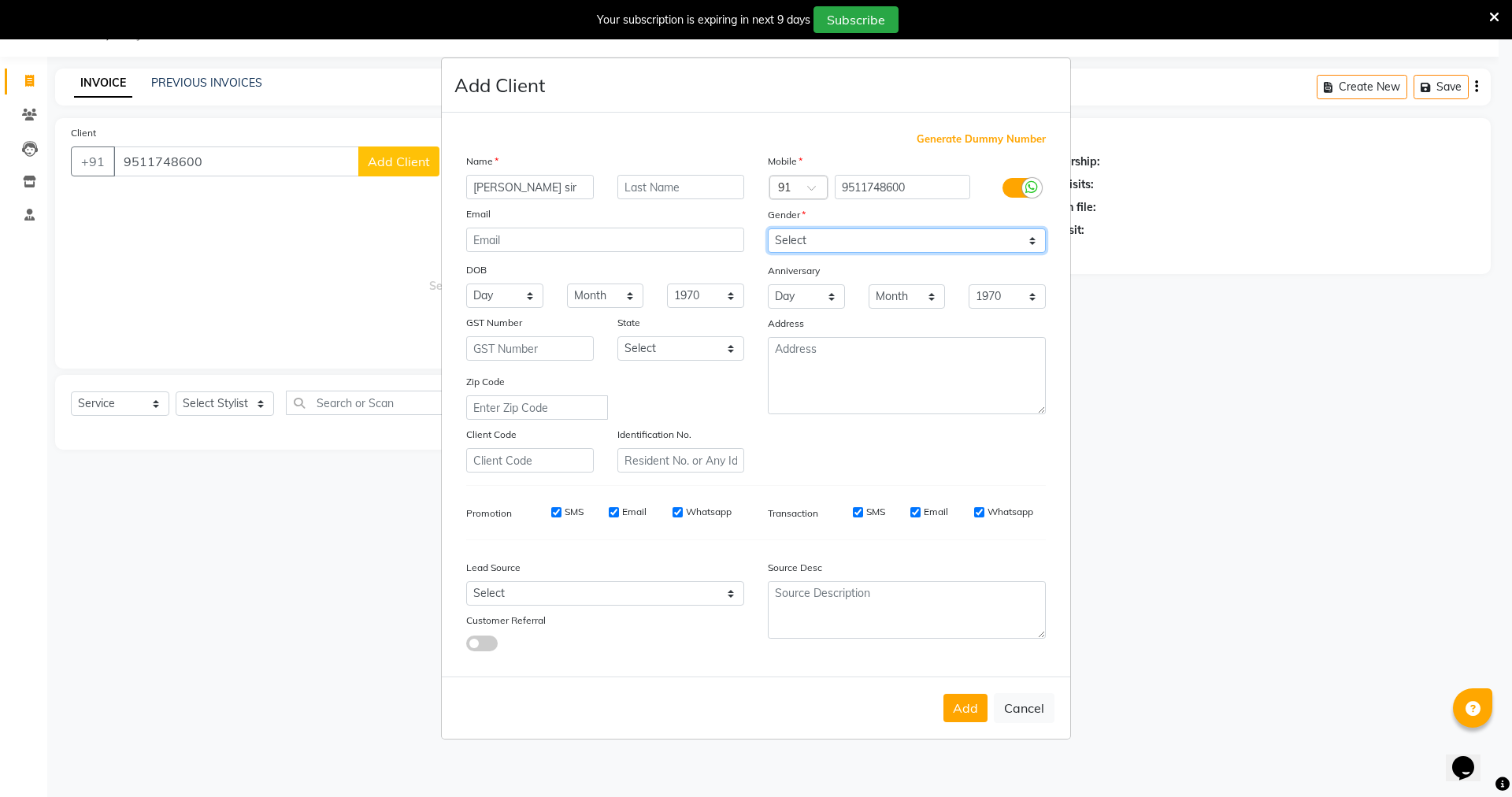
click at [768, 229] on select "Select [DEMOGRAPHIC_DATA] [DEMOGRAPHIC_DATA] Other Prefer Not To Say" at bounding box center [907, 240] width 278 height 24
click at [977, 712] on button "Add" at bounding box center [965, 707] width 44 height 28
type input "95******00"
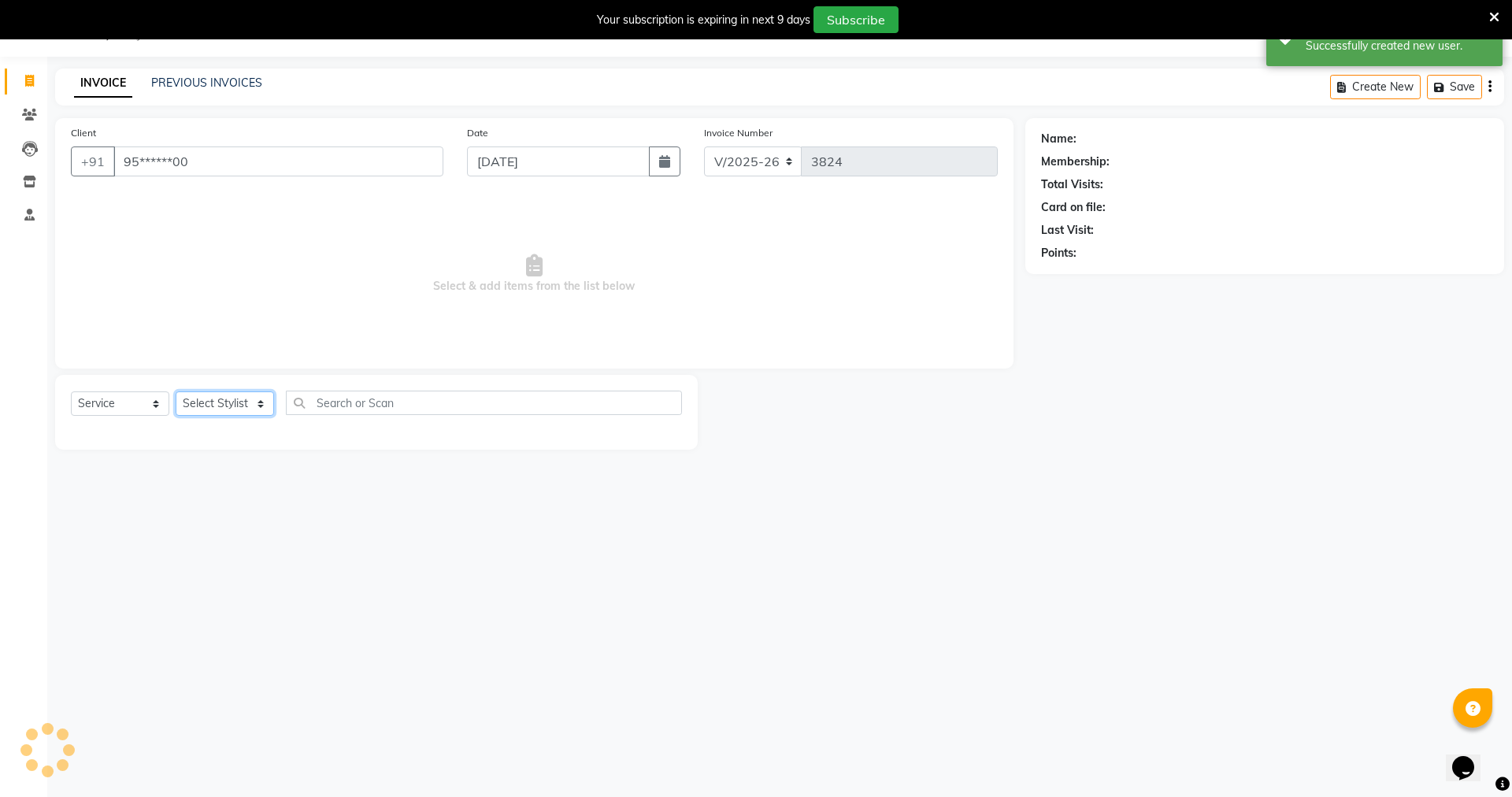
click at [200, 404] on select "Select Stylist arjun [PERSON_NAME] [PERSON_NAME] [PERSON_NAME] [PERSON_NAME]" at bounding box center [225, 403] width 98 height 24
click at [176, 392] on select "Select Stylist arjun [PERSON_NAME] [PERSON_NAME] [PERSON_NAME] [PERSON_NAME]" at bounding box center [225, 403] width 98 height 24
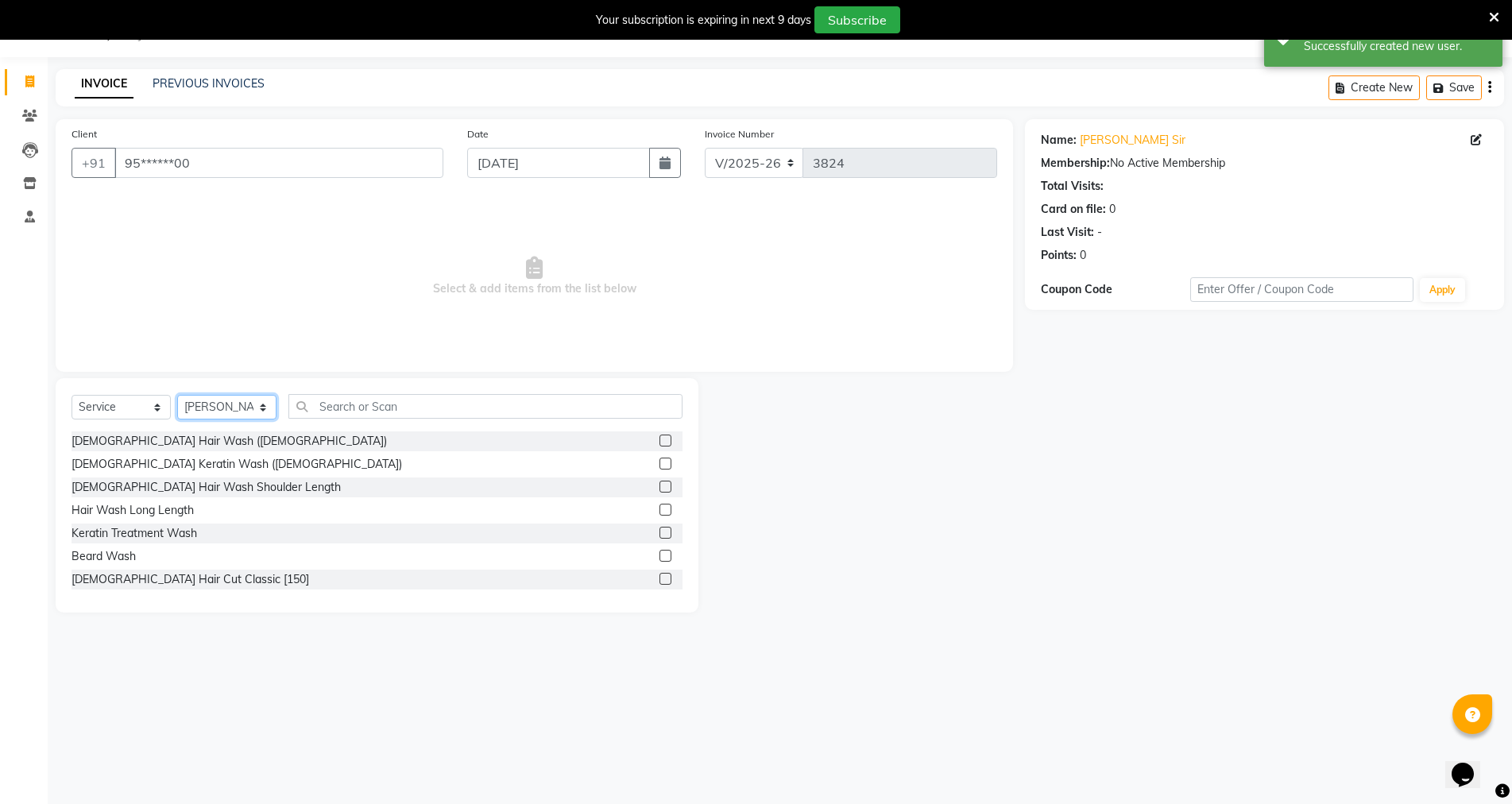
click at [231, 407] on select "Select Stylist arjun [PERSON_NAME] [PERSON_NAME] [PERSON_NAME] [PERSON_NAME]" at bounding box center [227, 407] width 99 height 24
select select "54806"
click at [177, 395] on select "Select Stylist arjun [PERSON_NAME] [PERSON_NAME] [PERSON_NAME] [PERSON_NAME]" at bounding box center [227, 407] width 99 height 24
click at [152, 574] on div "[DEMOGRAPHIC_DATA] Hair Cut Classic [150]" at bounding box center [190, 579] width 238 height 17
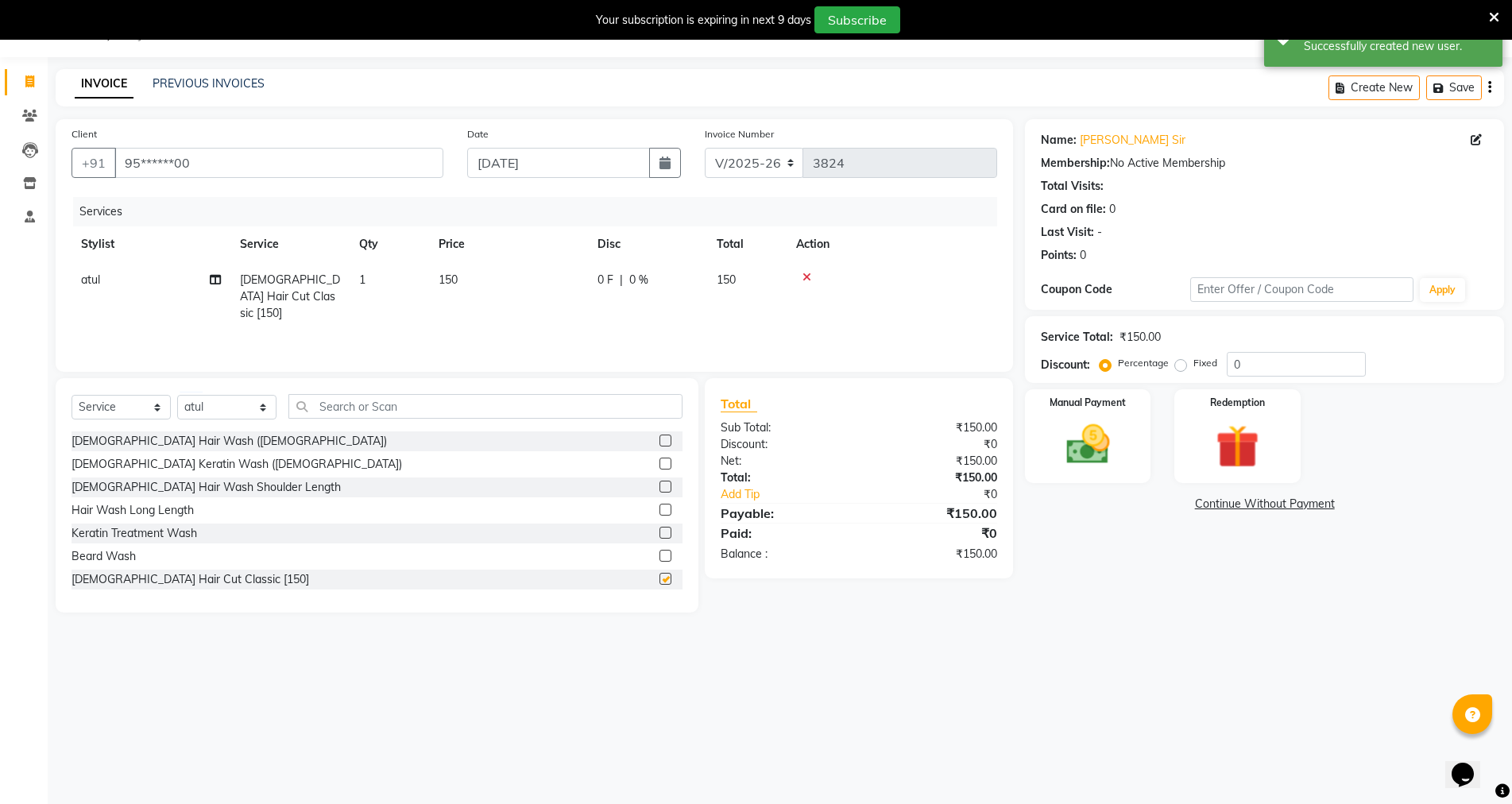
checkbox input "false"
click at [1050, 449] on div "Manual Payment" at bounding box center [1088, 436] width 130 height 97
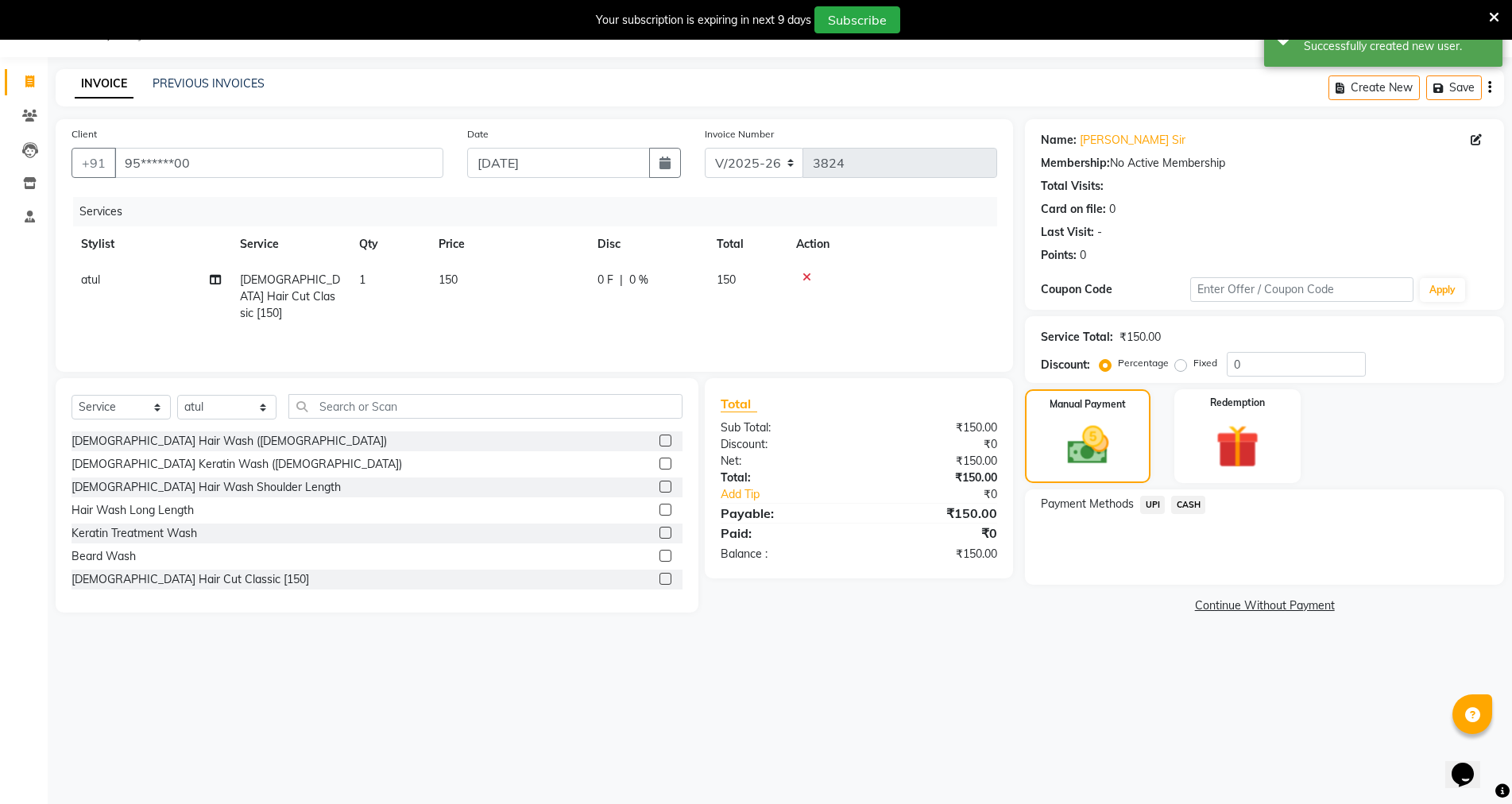
click at [1149, 511] on span "UPI" at bounding box center [1152, 504] width 24 height 18
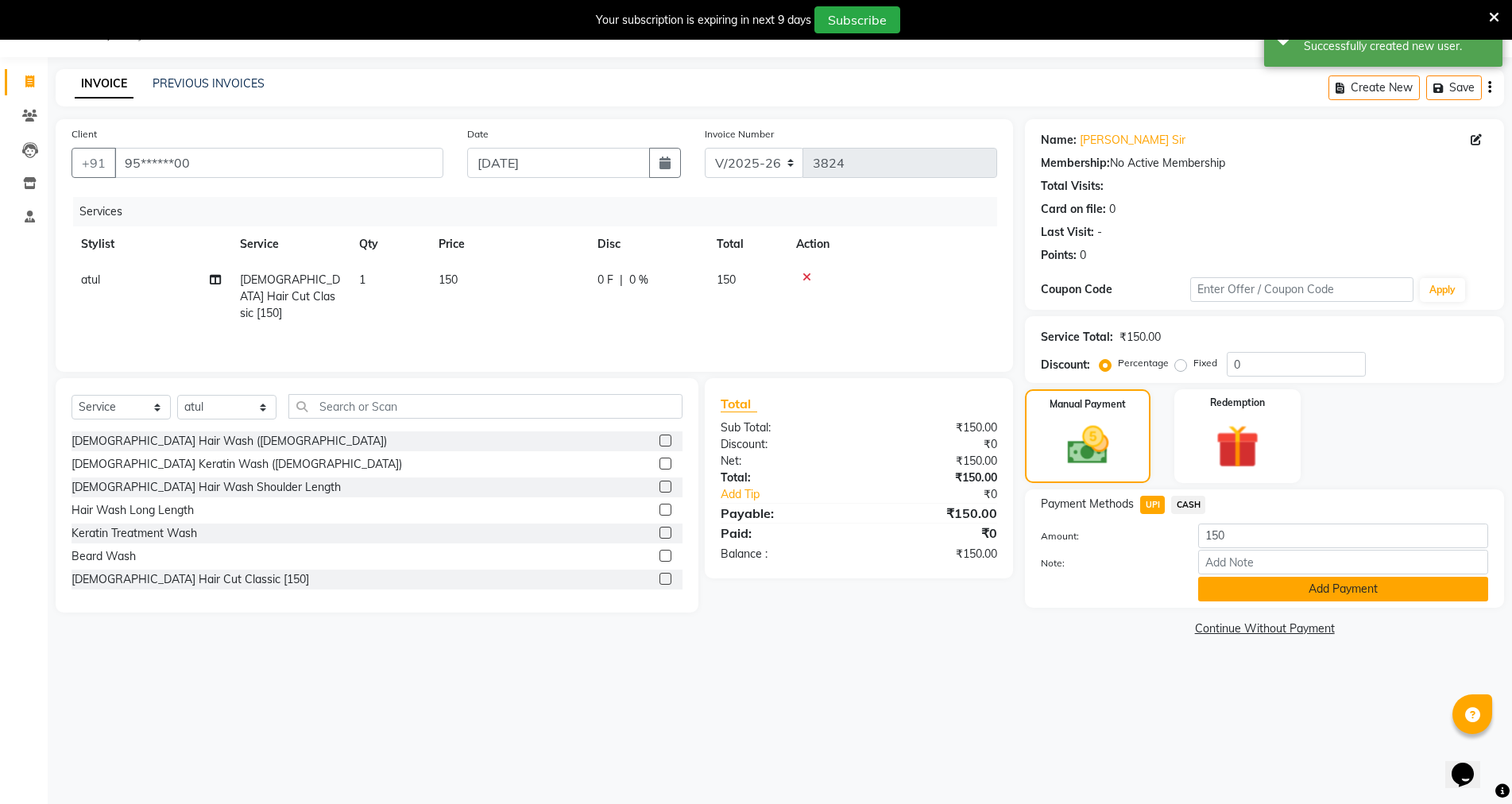
click at [1214, 587] on button "Add Payment" at bounding box center [1343, 588] width 290 height 24
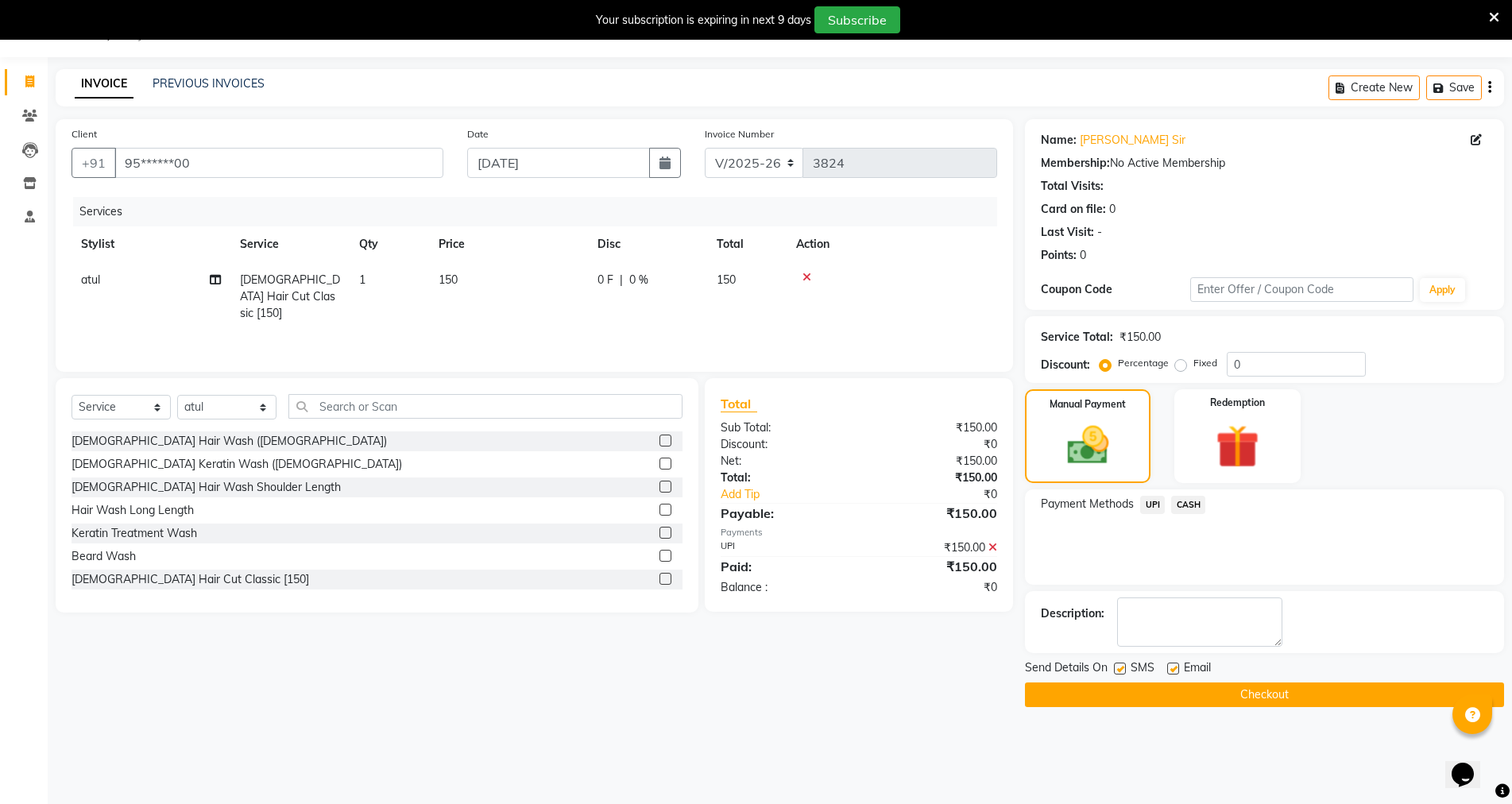
click at [1228, 685] on button "Checkout" at bounding box center [1265, 694] width 479 height 24
